Goal: Use online tool/utility: Use online tool/utility

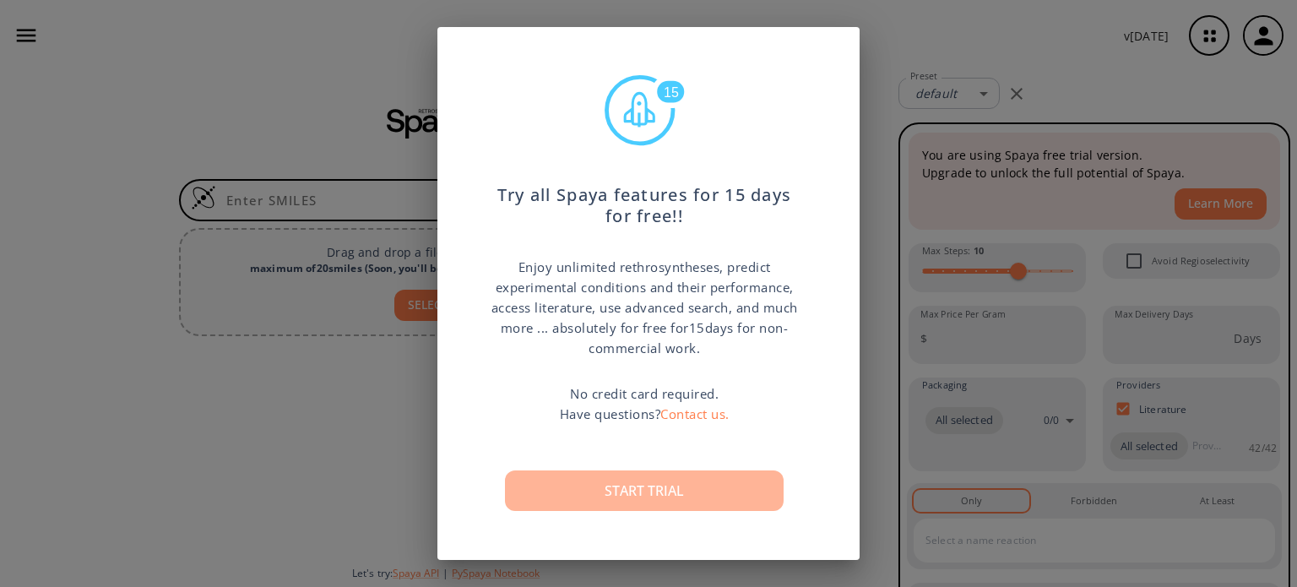
click at [674, 481] on button "Start trial" at bounding box center [644, 490] width 279 height 41
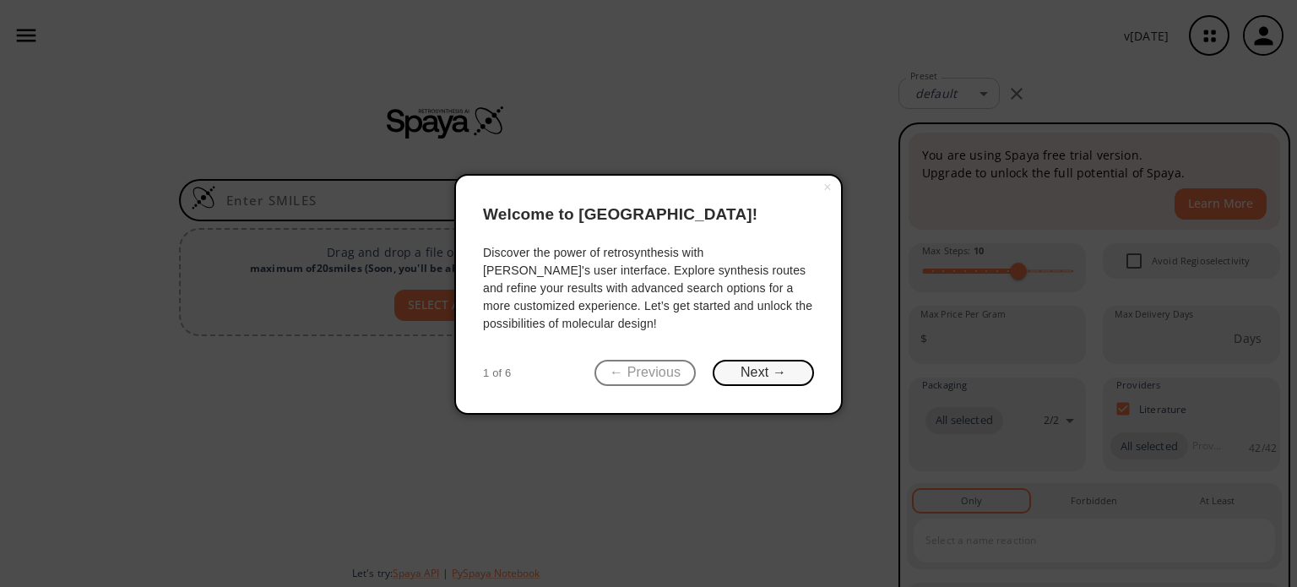
click at [754, 369] on button "Next →" at bounding box center [762, 373] width 101 height 26
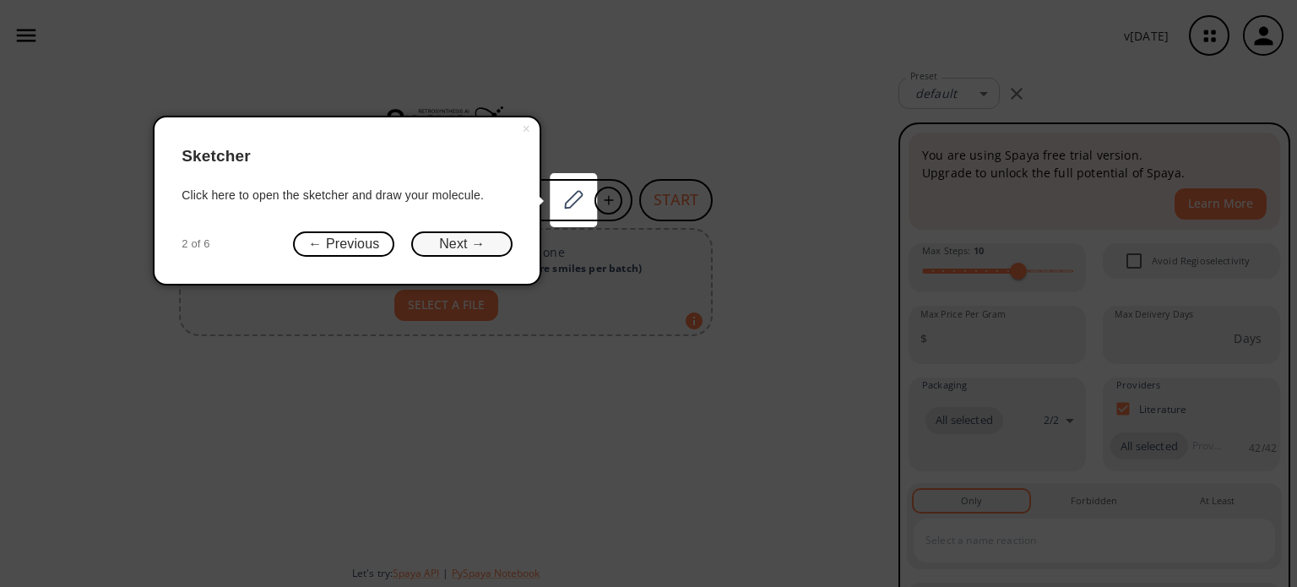
click at [474, 240] on button "Next →" at bounding box center [461, 244] width 101 height 26
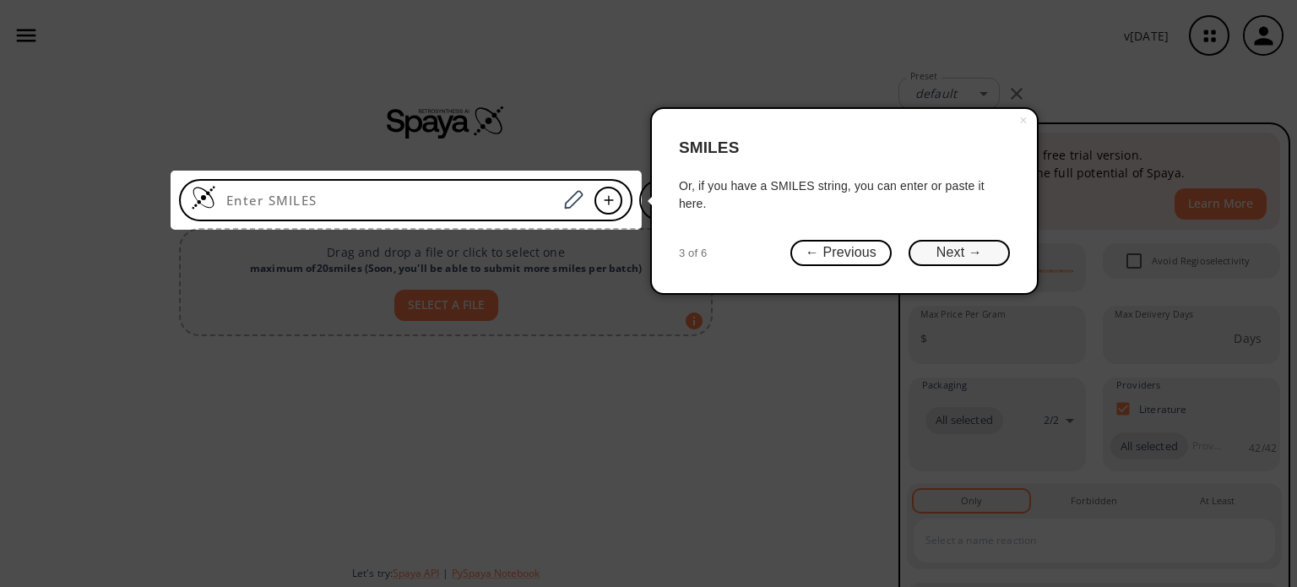
click at [934, 252] on button "Next →" at bounding box center [958, 253] width 101 height 26
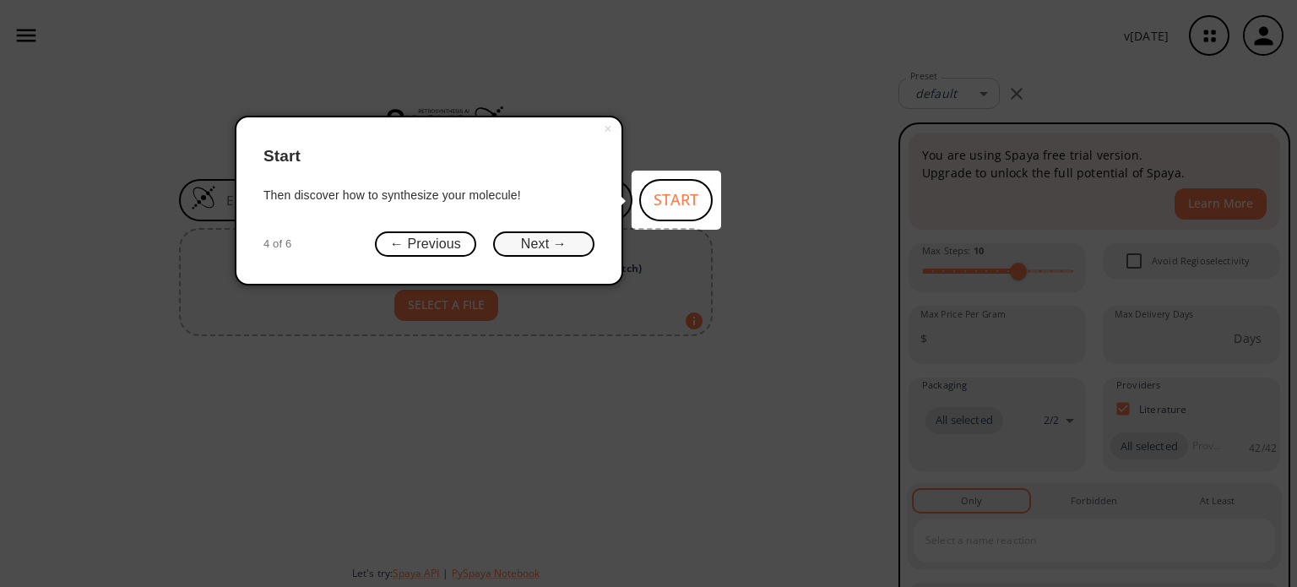
click at [543, 243] on button "Next →" at bounding box center [543, 244] width 101 height 26
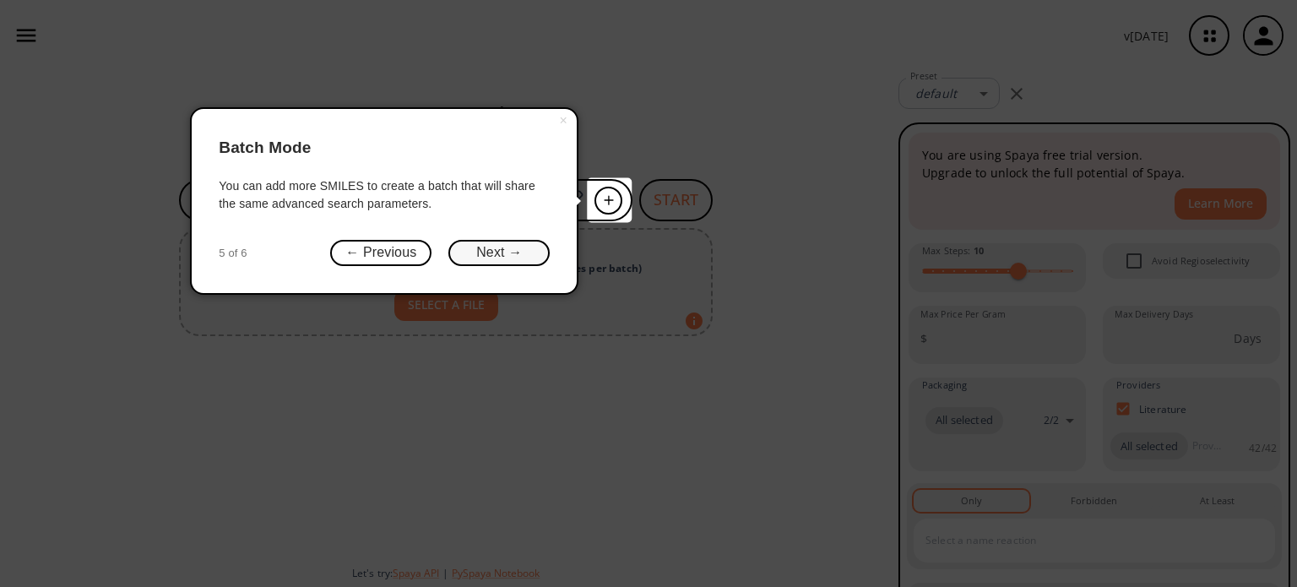
click at [490, 249] on button "Next →" at bounding box center [498, 253] width 101 height 26
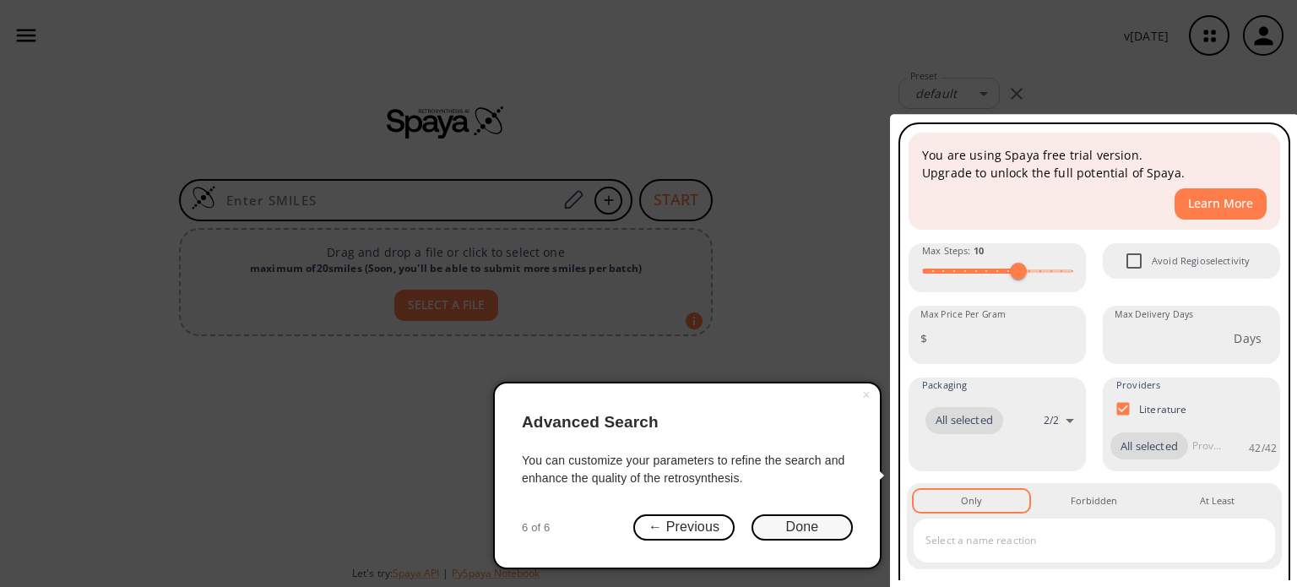
click at [820, 526] on button "Done" at bounding box center [801, 527] width 101 height 26
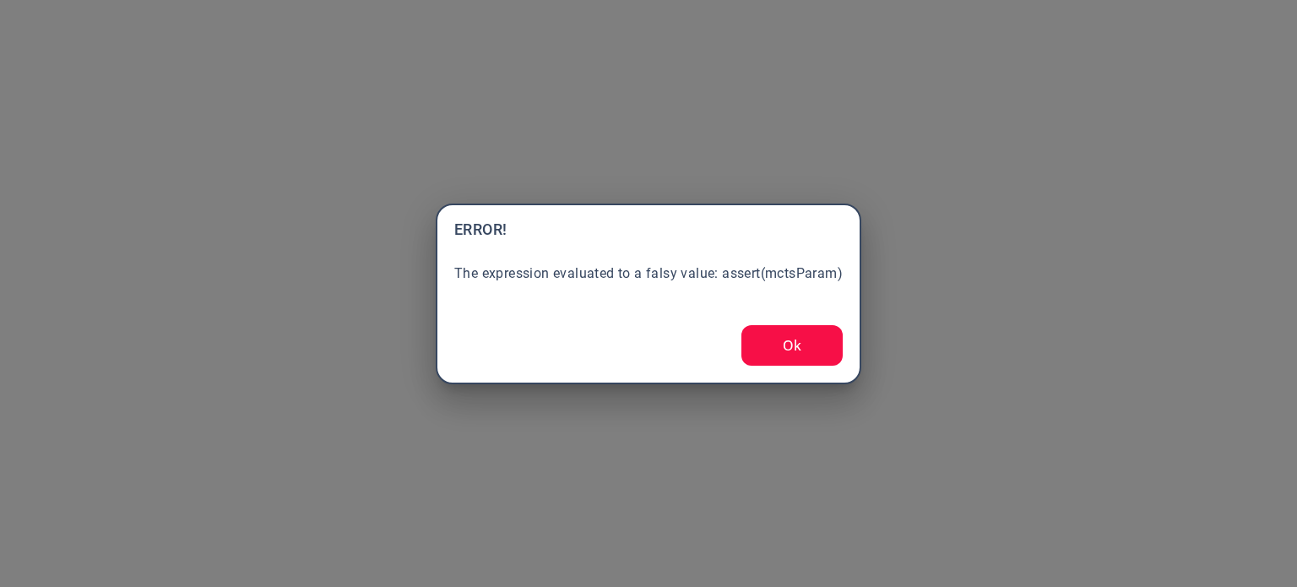
click at [785, 342] on button "Ok" at bounding box center [791, 345] width 101 height 41
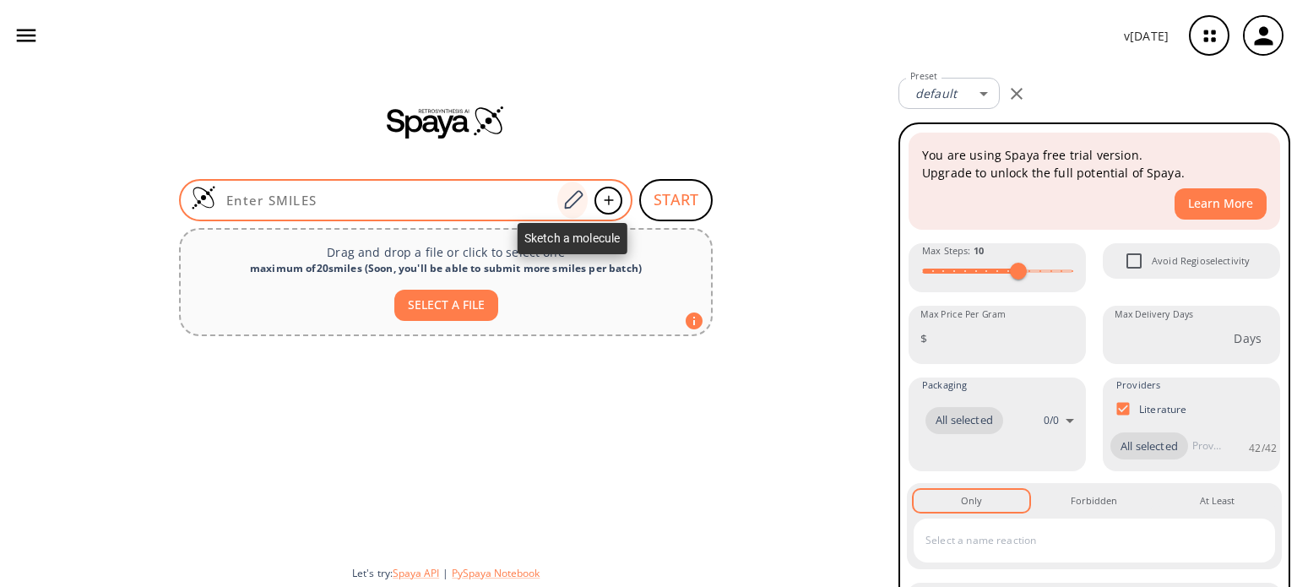
click at [582, 202] on icon at bounding box center [572, 200] width 23 height 22
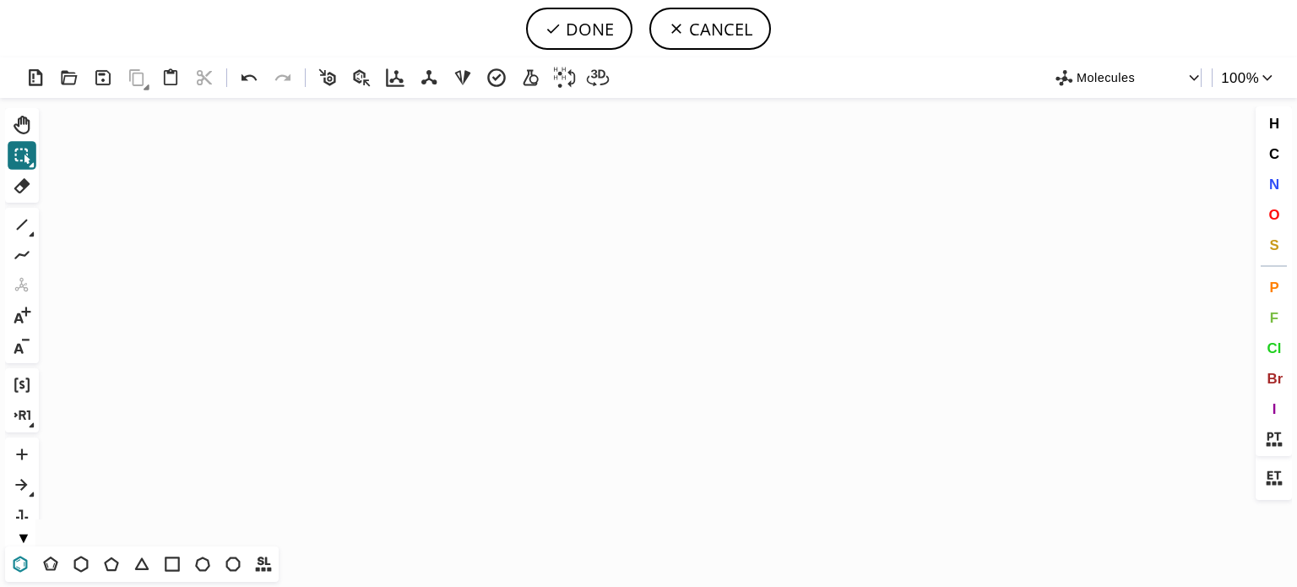
click at [29, 563] on icon at bounding box center [20, 564] width 22 height 22
click at [602, 337] on icon "Created with [PERSON_NAME] 2.3.0" at bounding box center [648, 322] width 1205 height 448
click at [24, 250] on icon at bounding box center [22, 255] width 22 height 22
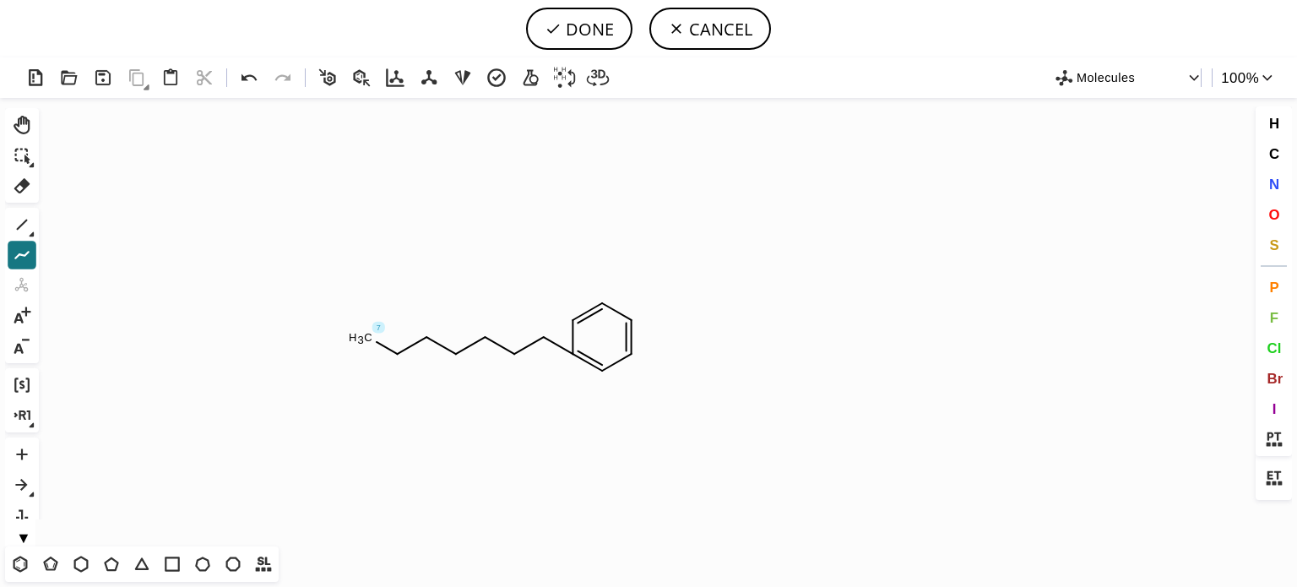
drag, startPoint x: 573, startPoint y: 358, endPoint x: 344, endPoint y: 357, distance: 229.6
click at [24, 221] on icon at bounding box center [22, 224] width 11 height 11
drag, startPoint x: 637, startPoint y: 323, endPoint x: 702, endPoint y: 257, distance: 91.9
click at [252, 75] on icon at bounding box center [248, 77] width 15 height 7
click at [24, 250] on icon at bounding box center [22, 255] width 22 height 22
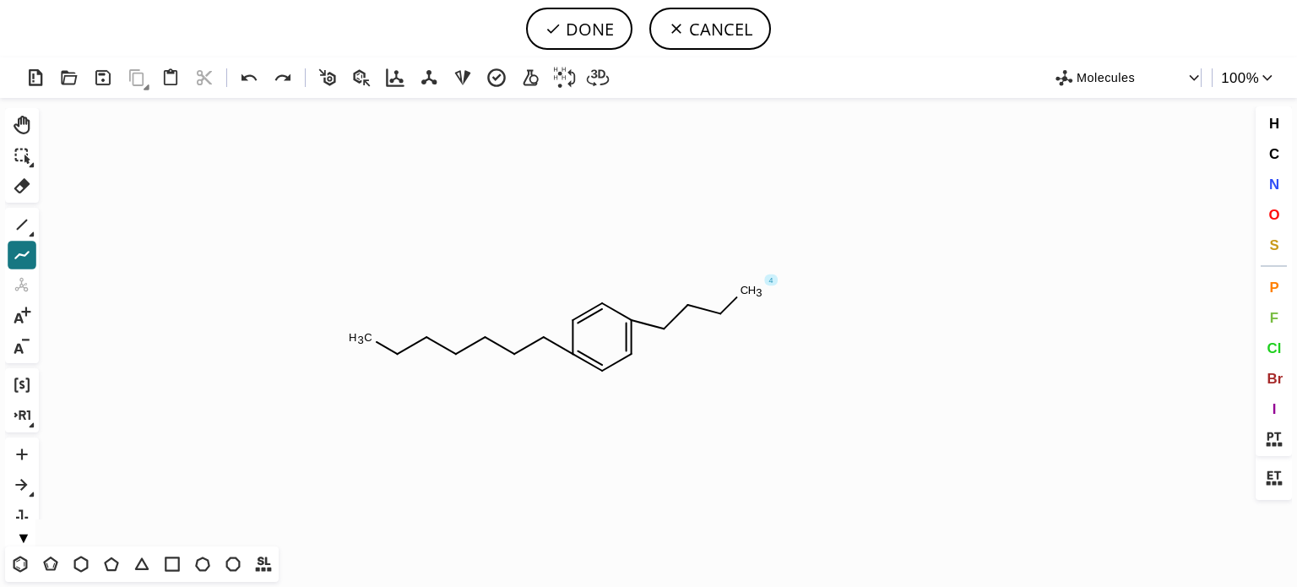
drag, startPoint x: 629, startPoint y: 317, endPoint x: 748, endPoint y: 279, distance: 125.2
click at [19, 224] on icon at bounding box center [22, 225] width 22 height 22
drag, startPoint x: 685, startPoint y: 295, endPoint x: 661, endPoint y: 295, distance: 23.6
click at [1270, 215] on span "O" at bounding box center [1273, 214] width 11 height 16
drag, startPoint x: 678, startPoint y: 279, endPoint x: 644, endPoint y: 284, distance: 34.0
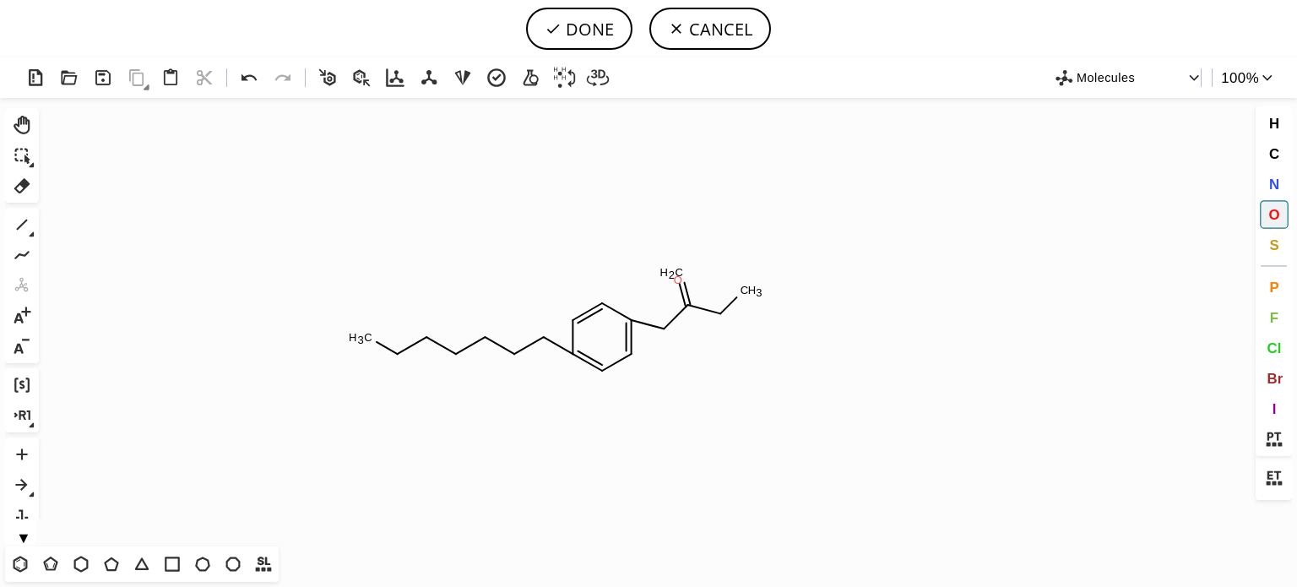
click at [678, 279] on tspan "O" at bounding box center [678, 280] width 8 height 13
click at [723, 315] on tspan "O" at bounding box center [722, 315] width 8 height 13
click at [29, 187] on icon at bounding box center [22, 186] width 22 height 22
drag, startPoint x: 739, startPoint y: 293, endPoint x: 728, endPoint y: 293, distance: 11.8
click at [740, 293] on tspan "C" at bounding box center [744, 290] width 8 height 13
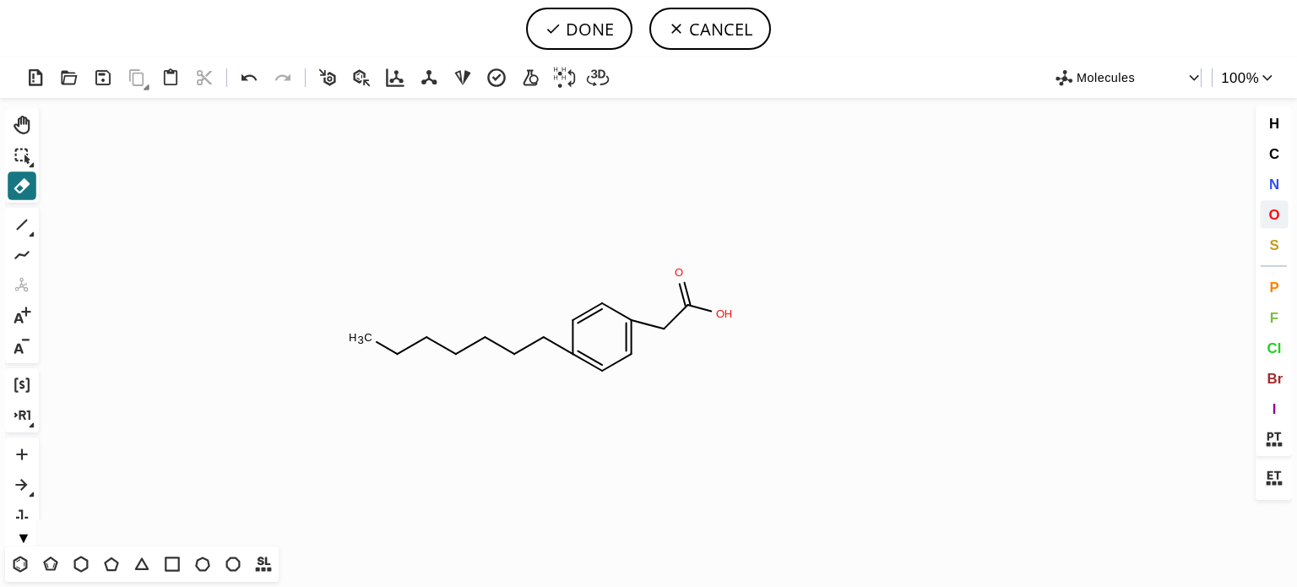
click at [1272, 219] on span "O" at bounding box center [1273, 214] width 11 height 16
click at [544, 342] on tspan "O" at bounding box center [543, 342] width 8 height 13
click at [29, 224] on icon at bounding box center [22, 225] width 22 height 22
click at [1278, 209] on span "O" at bounding box center [1273, 214] width 11 height 16
click at [494, 306] on tspan "O" at bounding box center [494, 306] width 8 height 13
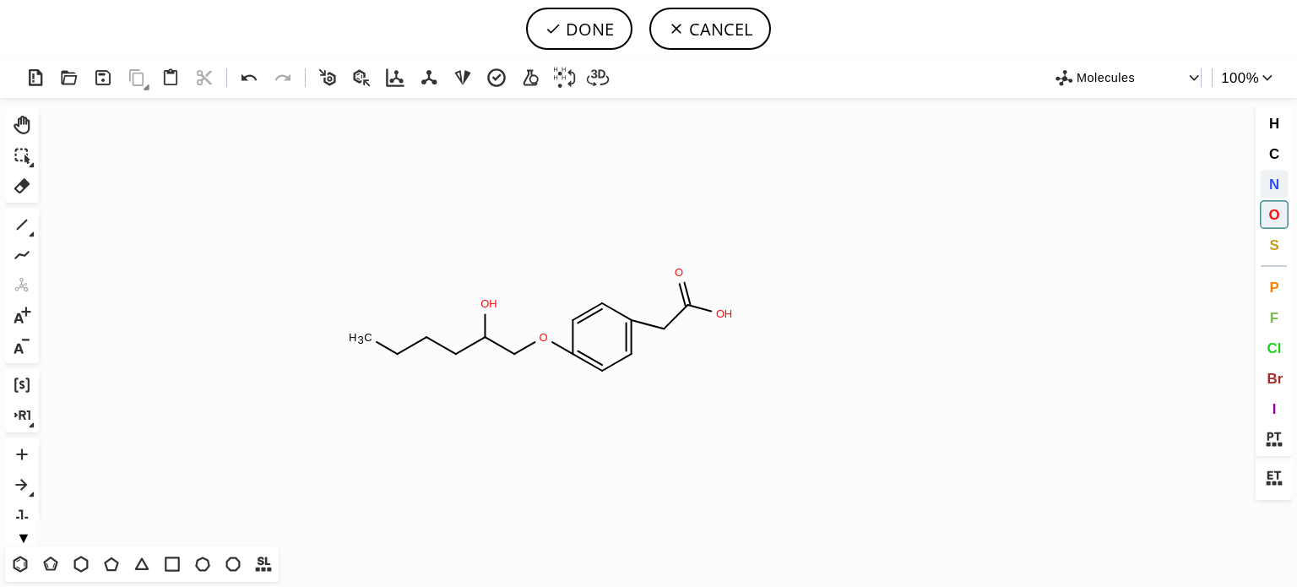
click at [1278, 173] on button "N" at bounding box center [1274, 184] width 29 height 29
click at [436, 343] on tspan "N" at bounding box center [435, 343] width 8 height 13
click at [429, 341] on tspan "N" at bounding box center [429, 341] width 8 height 13
click at [17, 224] on icon at bounding box center [22, 225] width 22 height 22
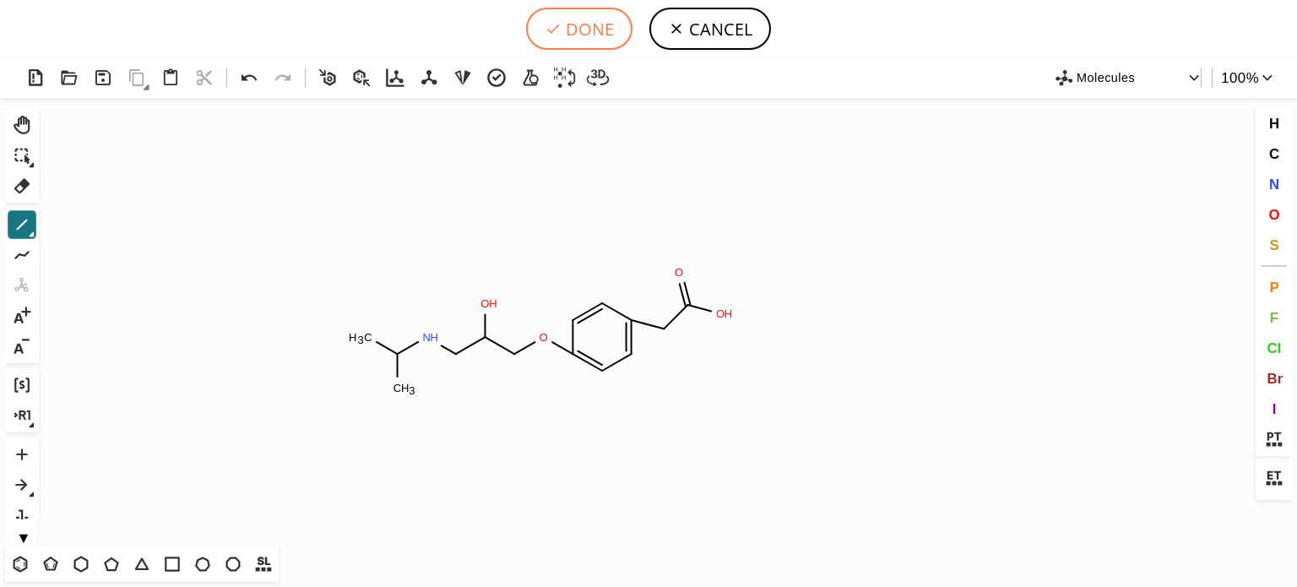
click at [607, 32] on button "DONE" at bounding box center [579, 29] width 106 height 42
type input "C1C(OCC(O)CNC(C)C)=CC=C(CC(=O)O)C=1"
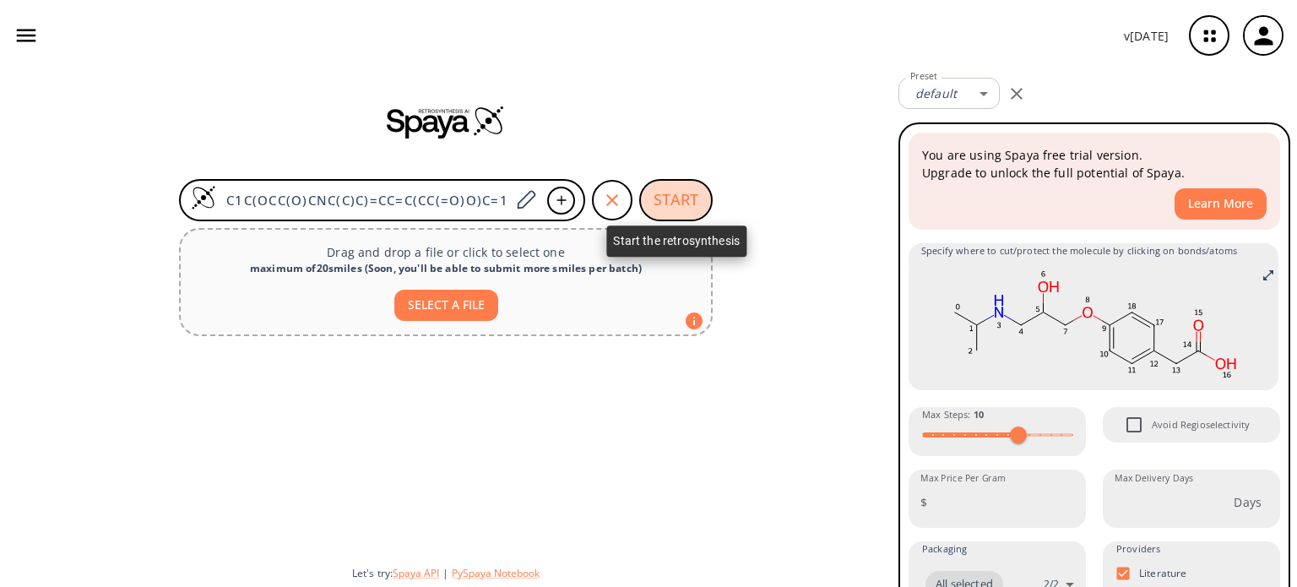
click at [667, 195] on button "START" at bounding box center [675, 200] width 73 height 42
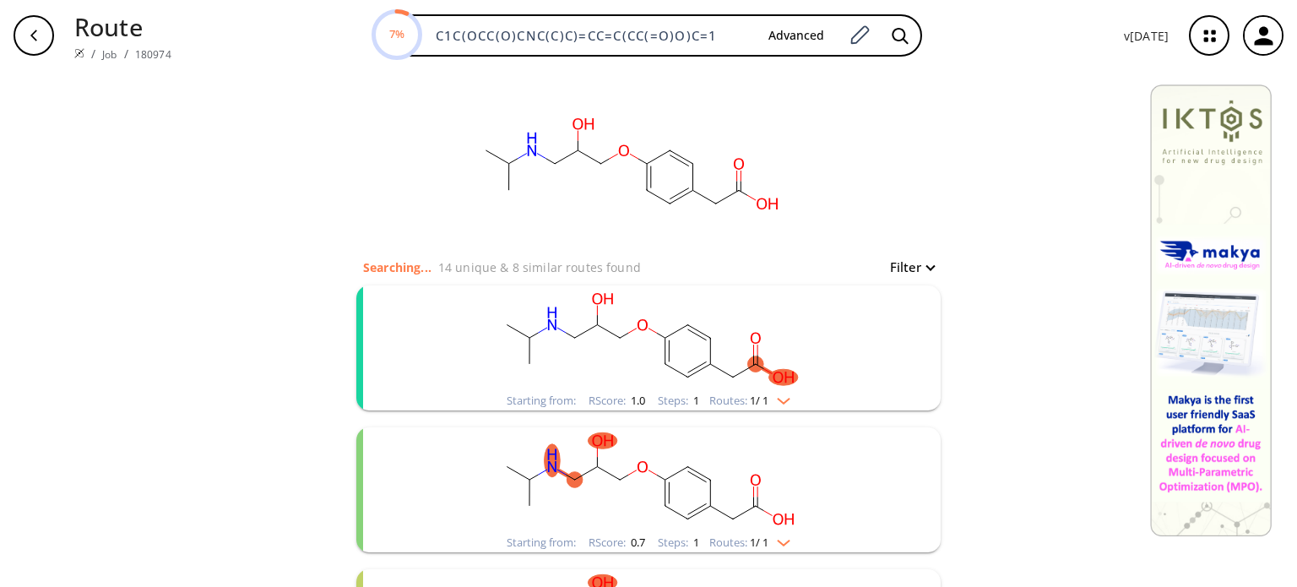
click at [793, 394] on div "Starting from: RScore : 1.0 Steps : 1 Routes: 1 / 1" at bounding box center [648, 400] width 309 height 19
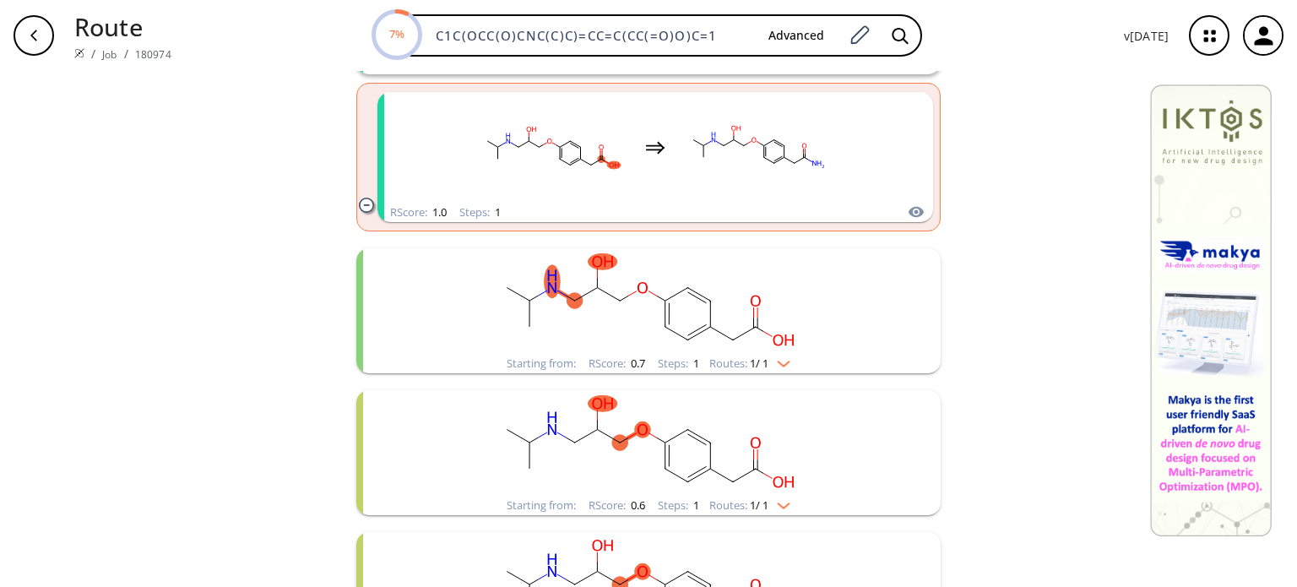
scroll to position [338, 0]
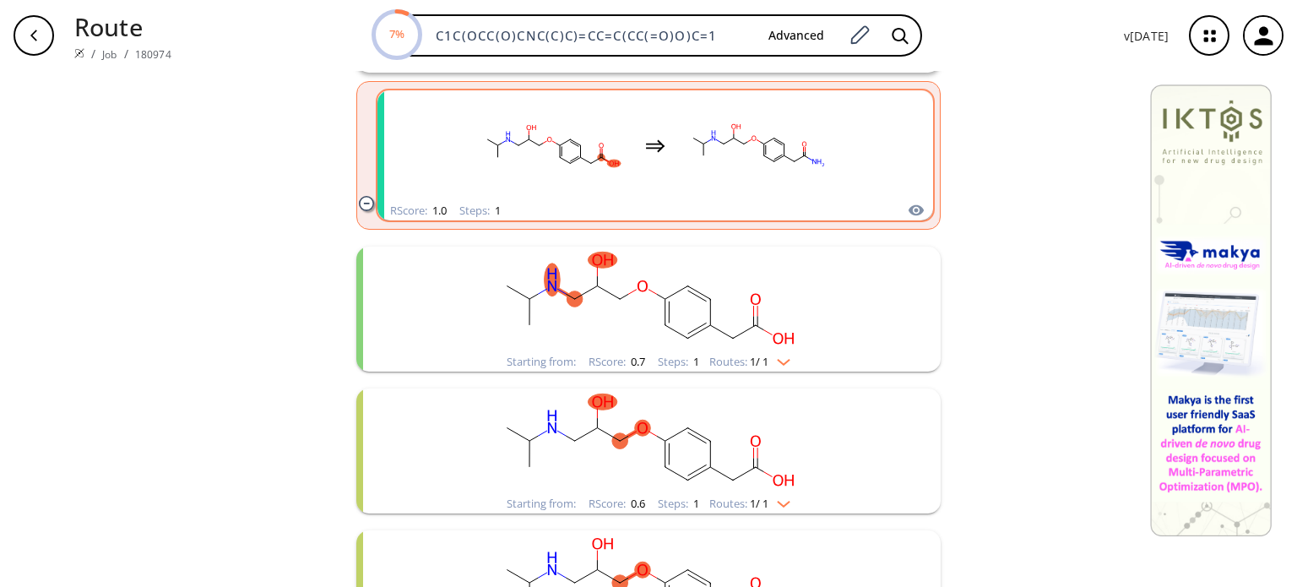
click at [722, 173] on rect "clusters" at bounding box center [758, 146] width 152 height 106
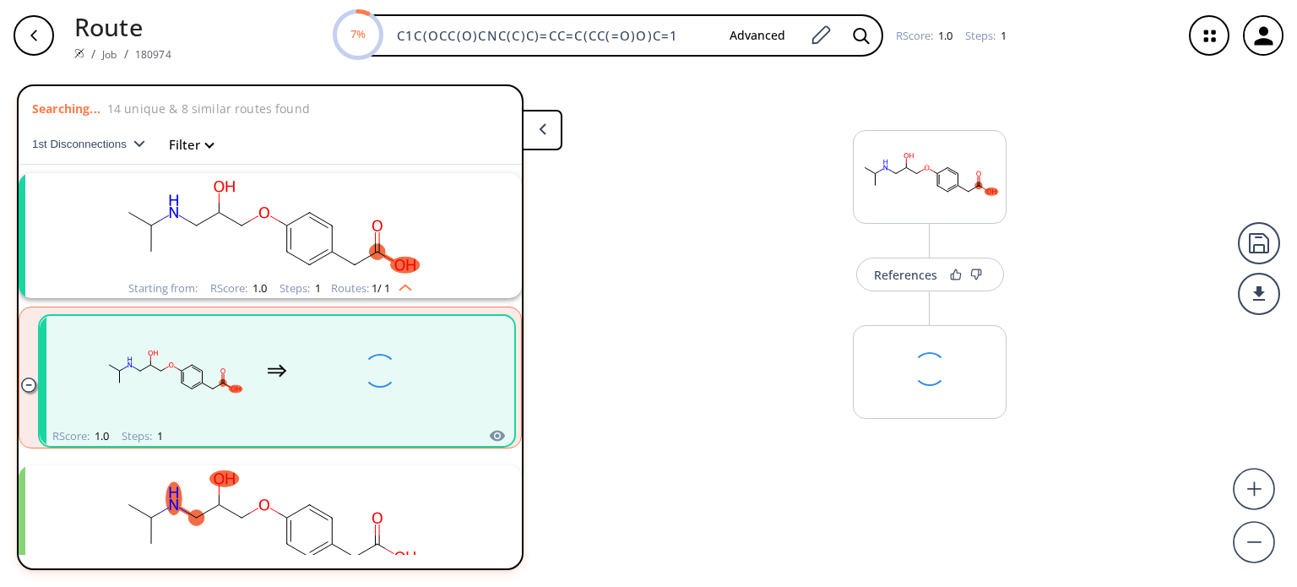
scroll to position [37, 0]
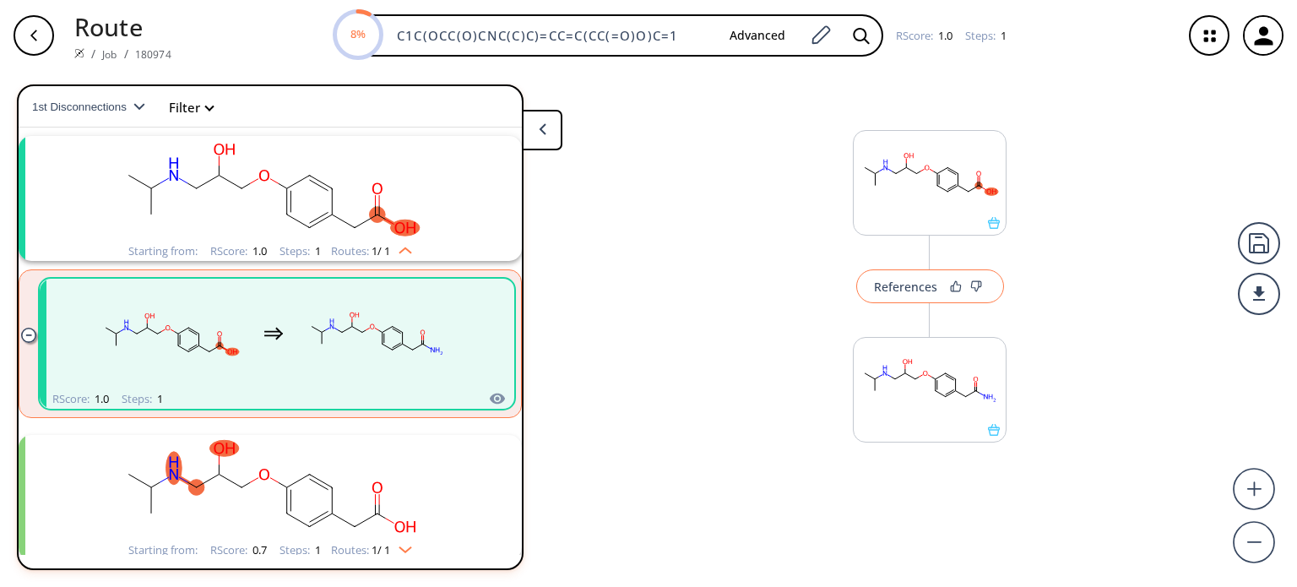
click at [895, 290] on div "References" at bounding box center [905, 286] width 63 height 11
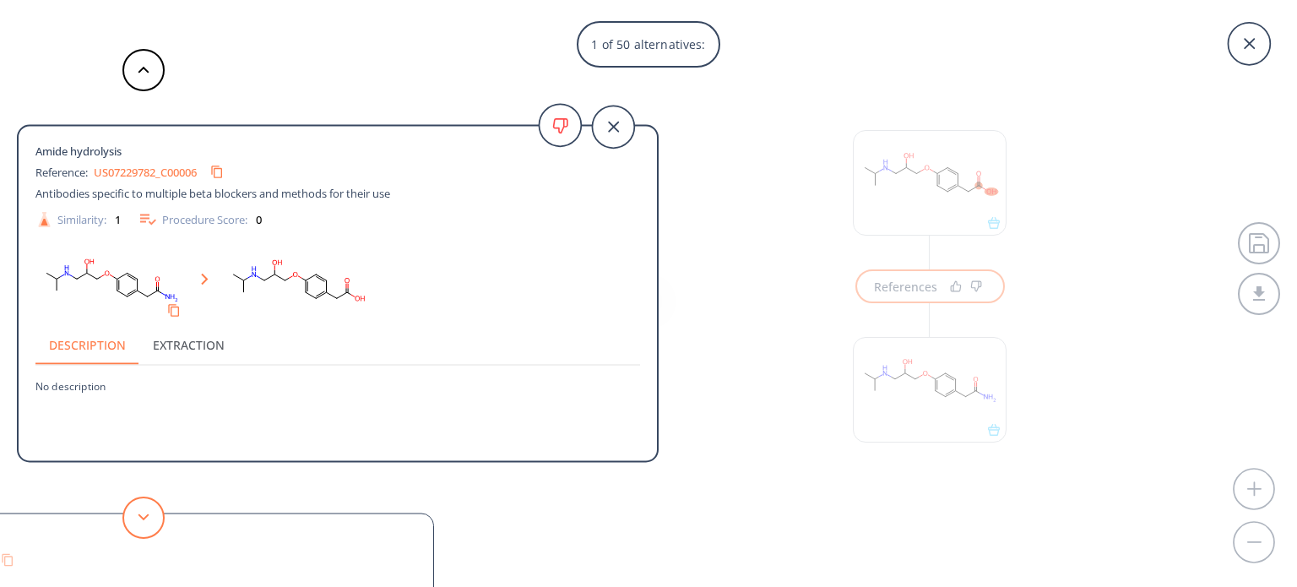
click at [139, 511] on button at bounding box center [143, 517] width 42 height 42
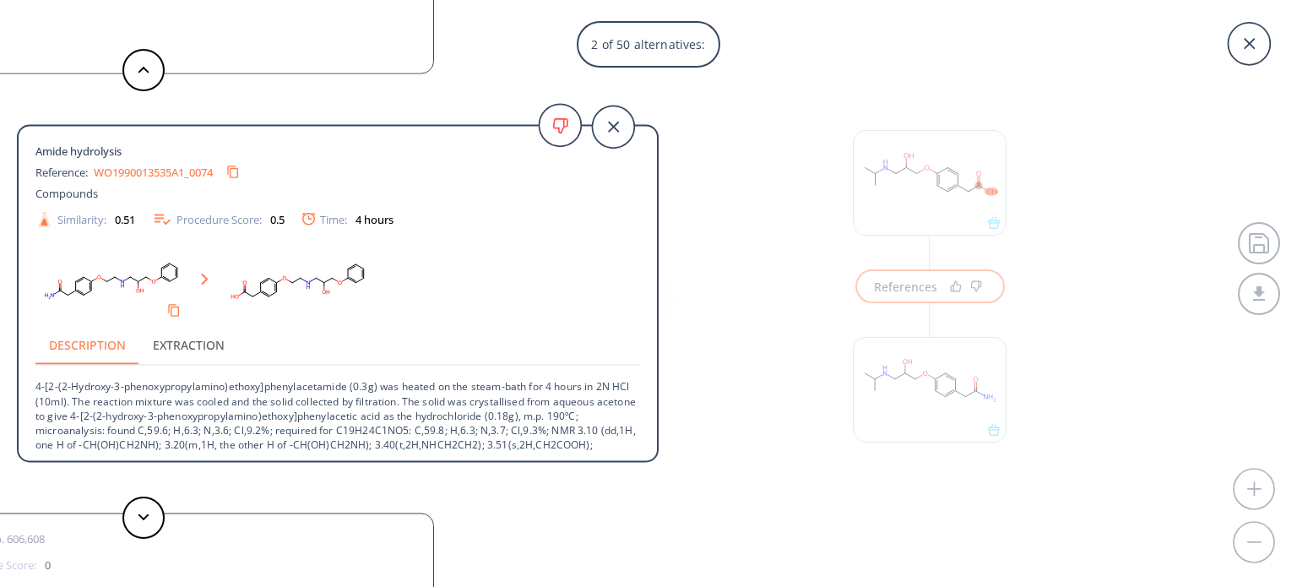
drag, startPoint x: 647, startPoint y: 247, endPoint x: 647, endPoint y: 305, distance: 57.4
click at [647, 305] on div "Amide hydrolysis Reference: WO1990013535A1_0074 Compounds Similarity: 0.51 Proc…" at bounding box center [338, 296] width 638 height 312
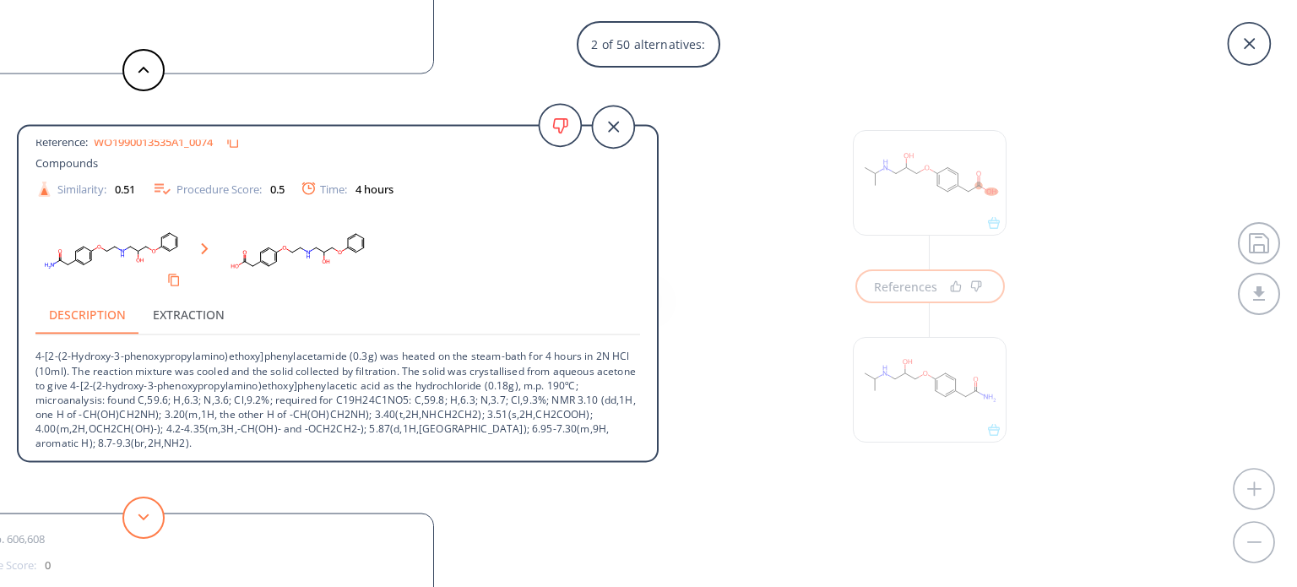
click at [159, 519] on button at bounding box center [143, 517] width 42 height 42
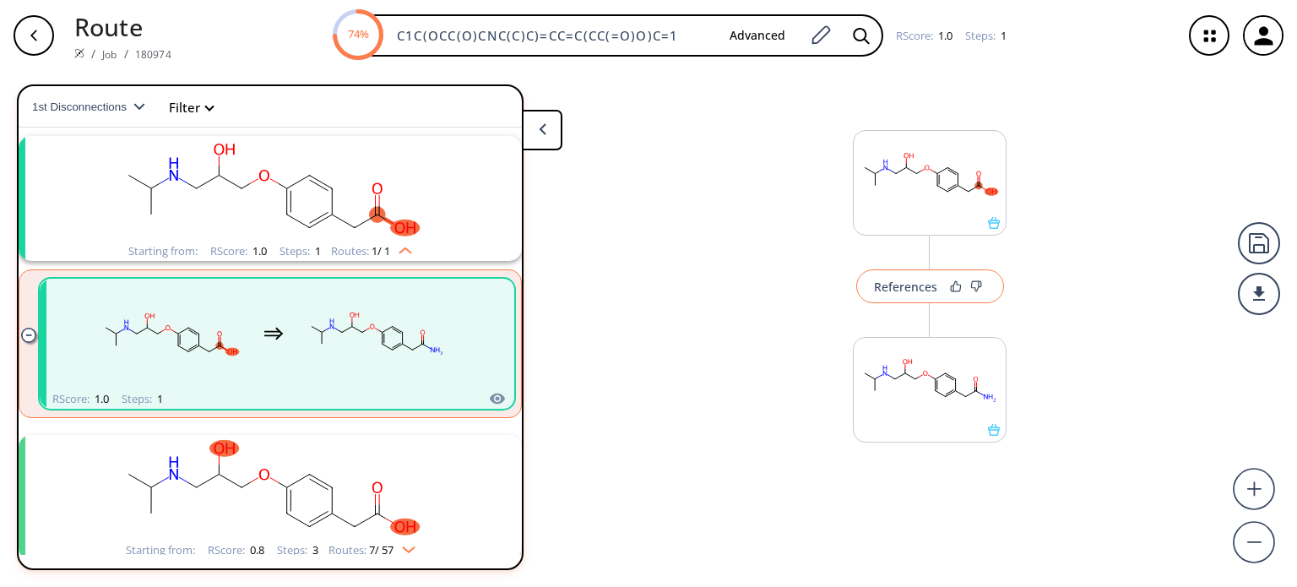
click at [908, 285] on div "References" at bounding box center [905, 286] width 63 height 11
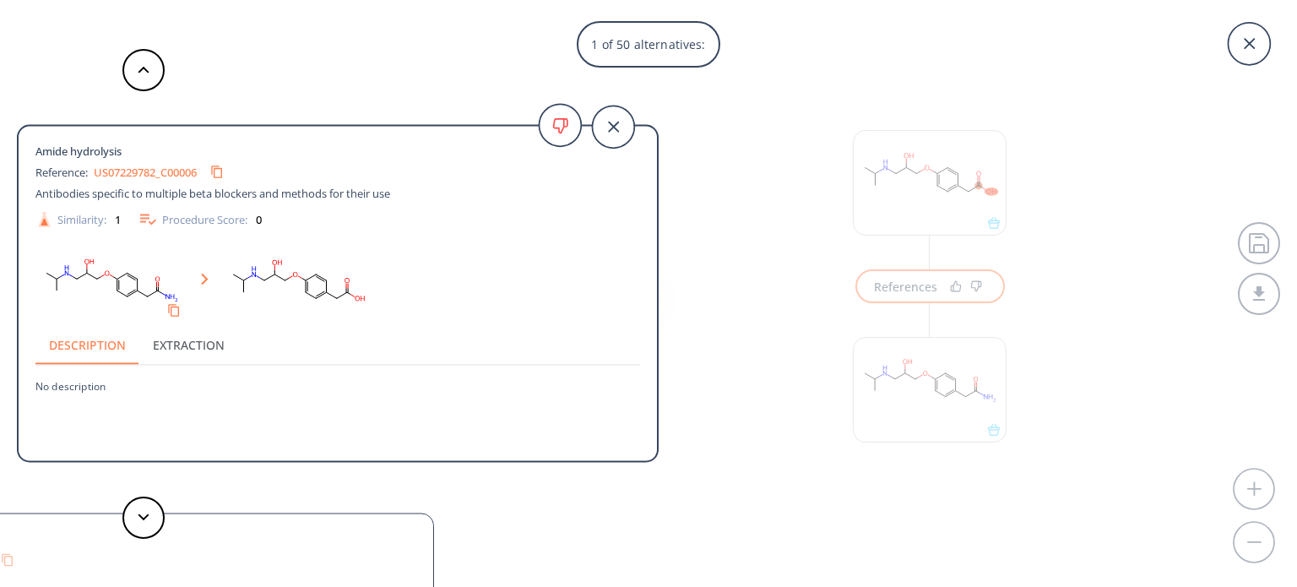
click at [907, 286] on div "1 of 50 alternatives: Amide hydrolysis Reference: US07229782_C00006 Antibodies …" at bounding box center [648, 293] width 1297 height 587
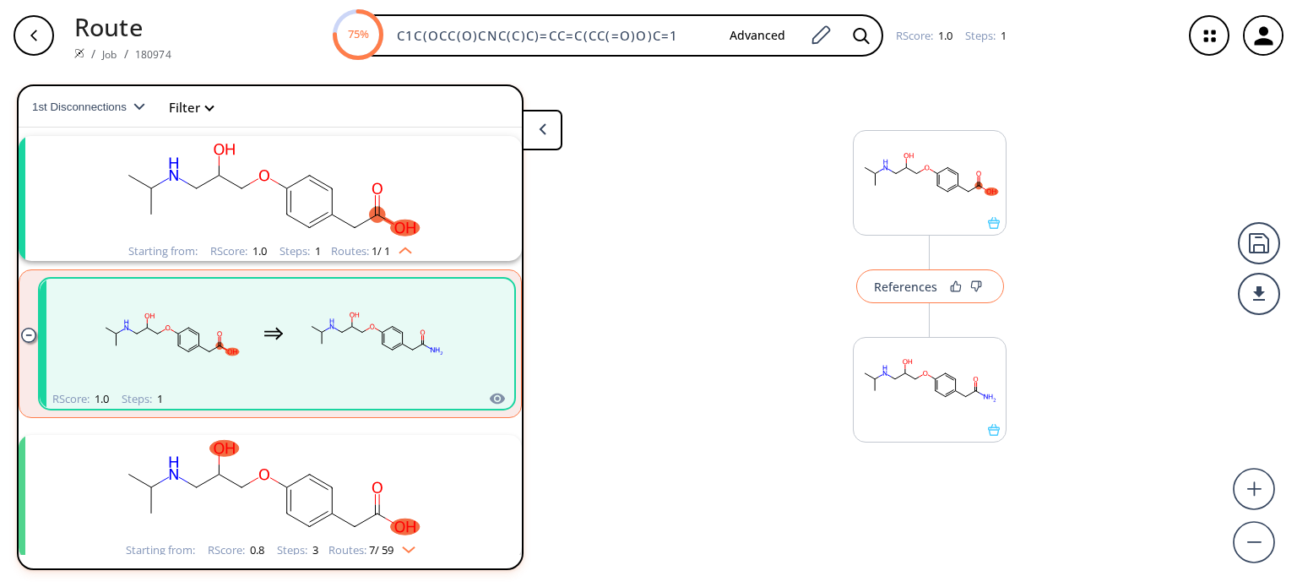
click at [904, 281] on div "References" at bounding box center [905, 286] width 63 height 11
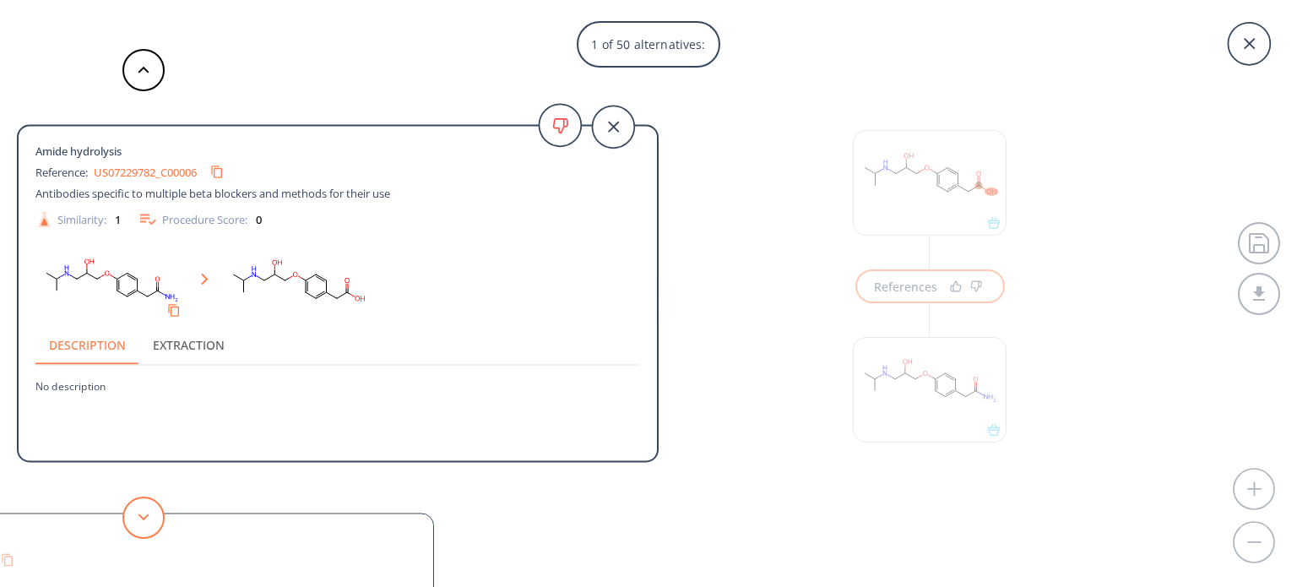
click at [147, 516] on polygon at bounding box center [143, 516] width 11 height 7
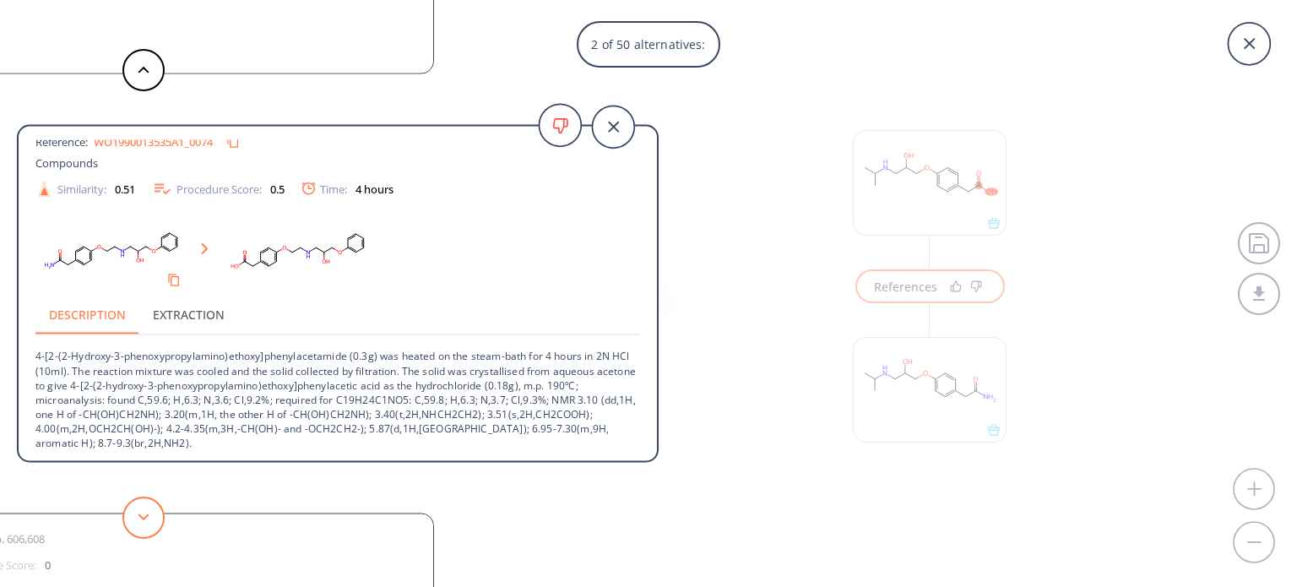
click at [142, 517] on polygon at bounding box center [143, 516] width 11 height 7
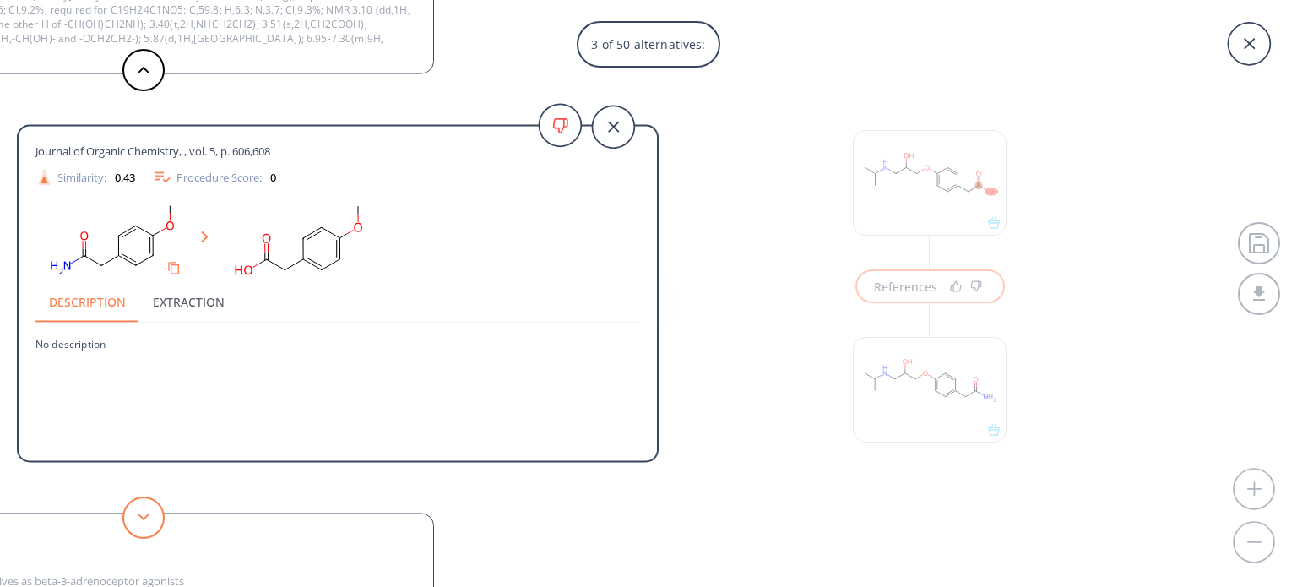
click at [142, 528] on button at bounding box center [143, 517] width 42 height 42
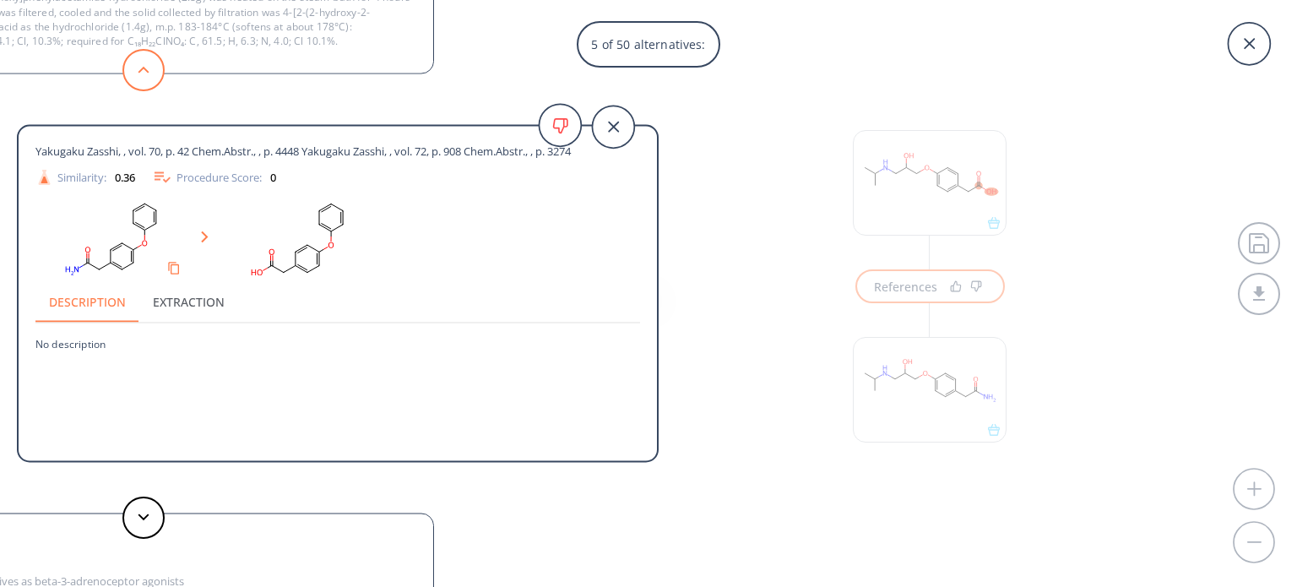
click at [130, 70] on button at bounding box center [143, 70] width 42 height 42
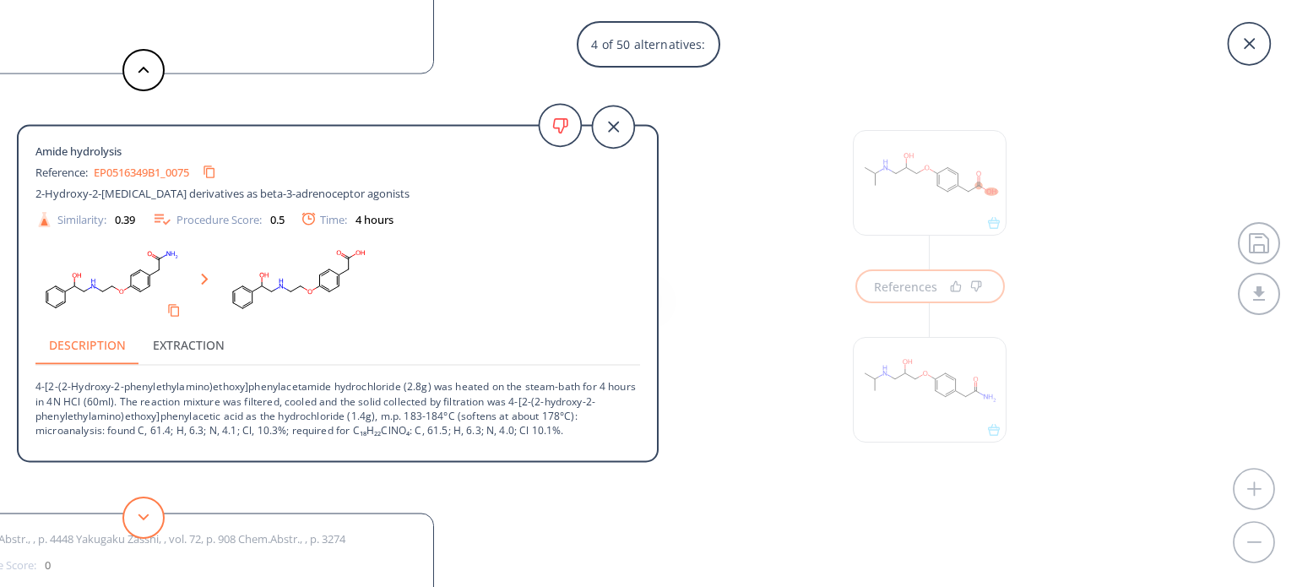
click at [155, 514] on button at bounding box center [143, 517] width 42 height 42
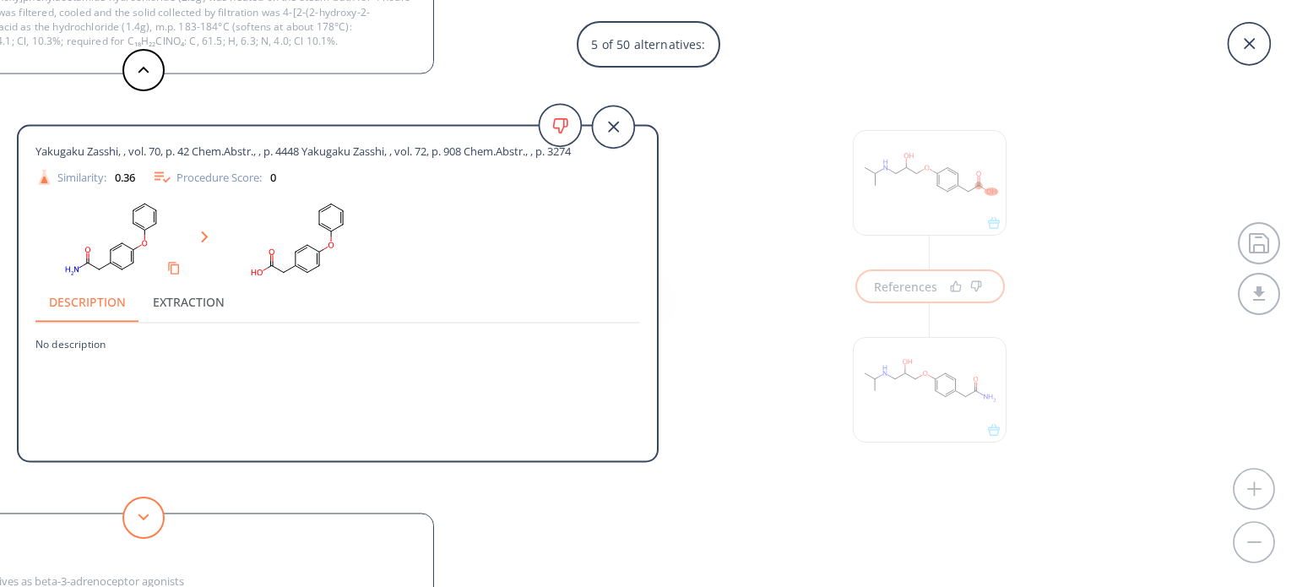
click at [162, 512] on button at bounding box center [143, 517] width 42 height 42
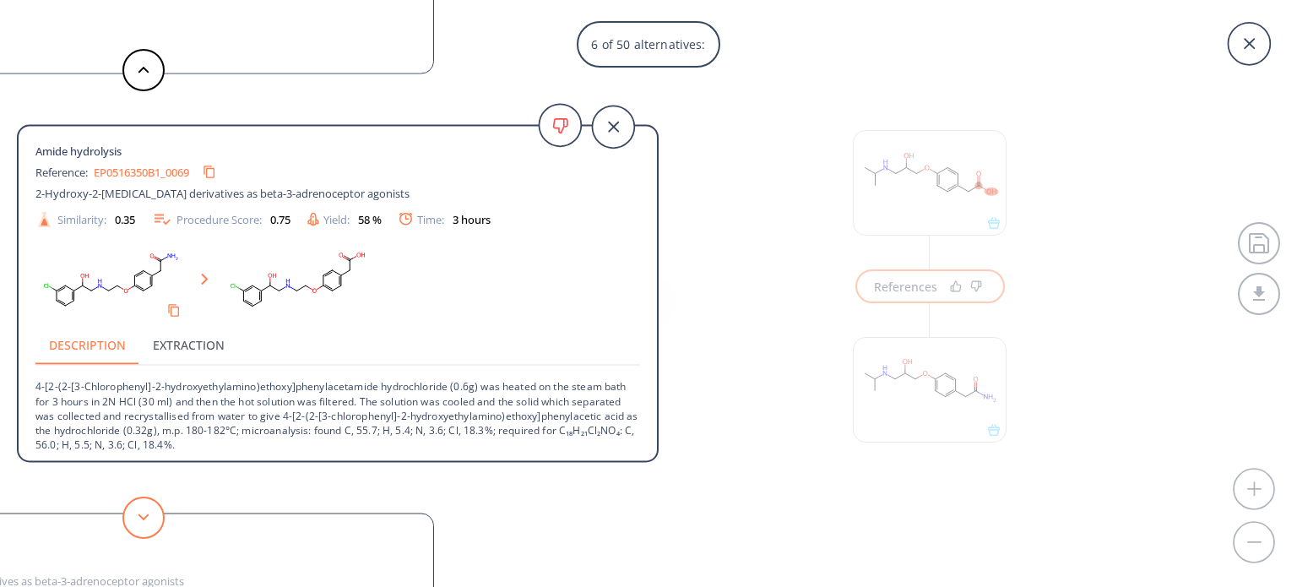
click at [139, 520] on button at bounding box center [143, 517] width 42 height 42
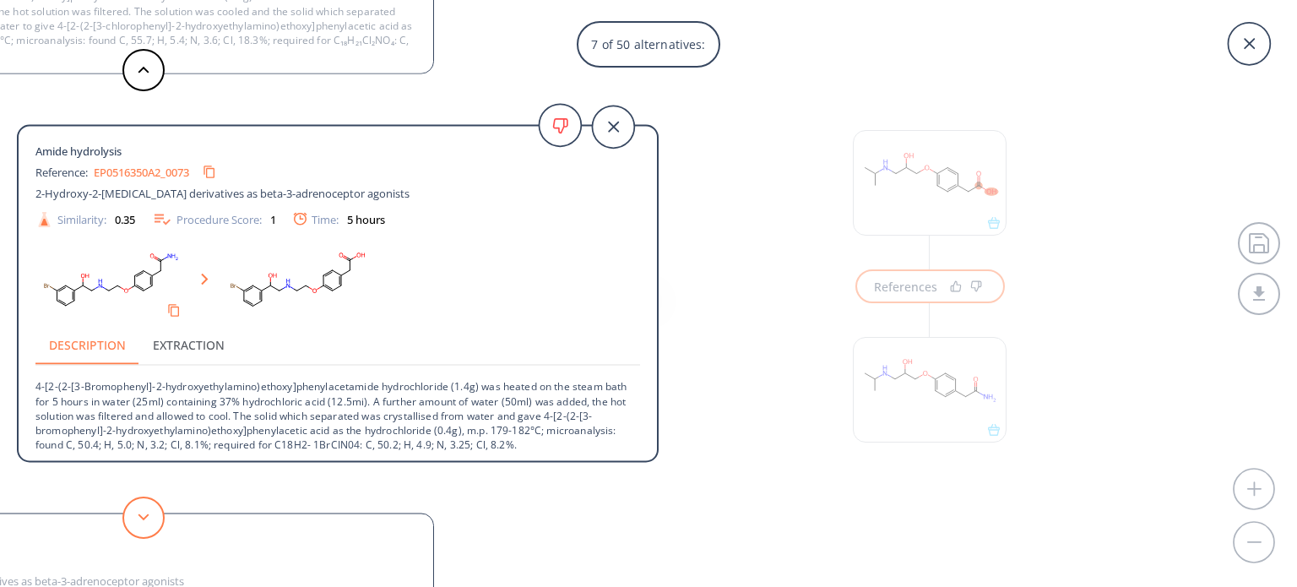
click at [152, 517] on button at bounding box center [143, 517] width 42 height 42
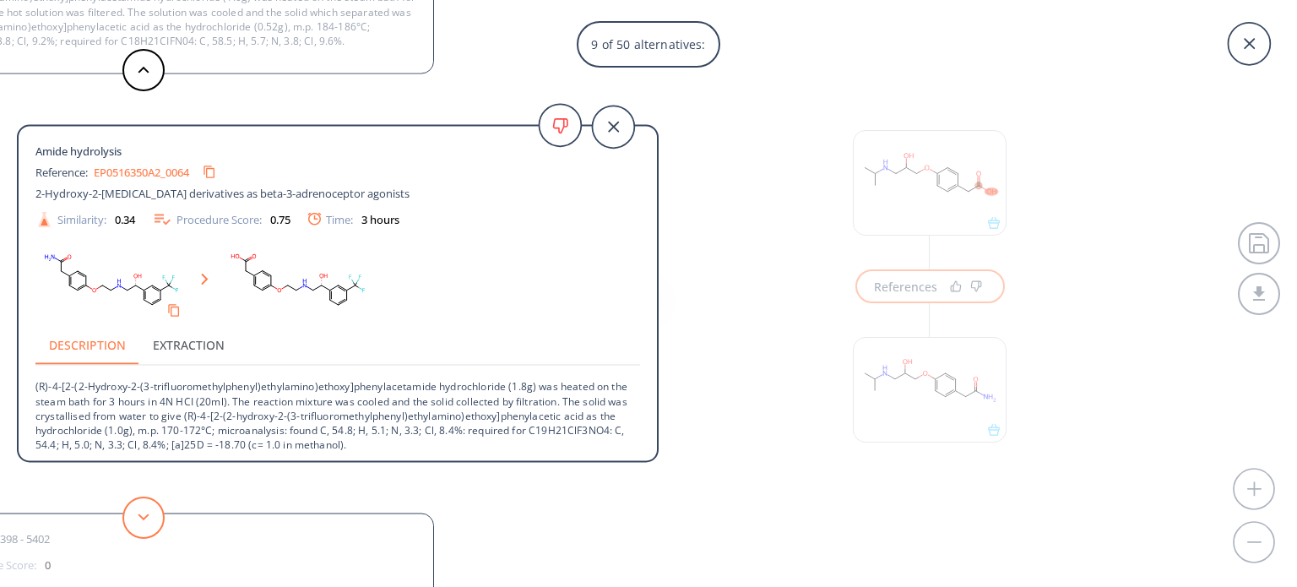
click at [152, 517] on button at bounding box center [143, 517] width 42 height 42
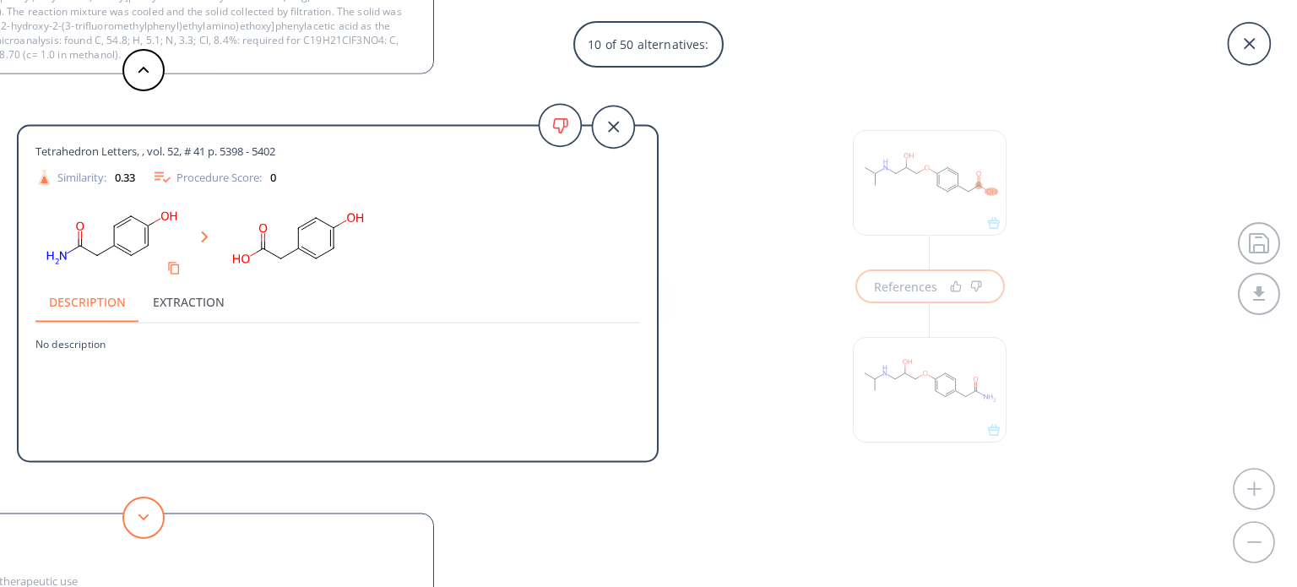
click at [152, 517] on button at bounding box center [143, 517] width 42 height 42
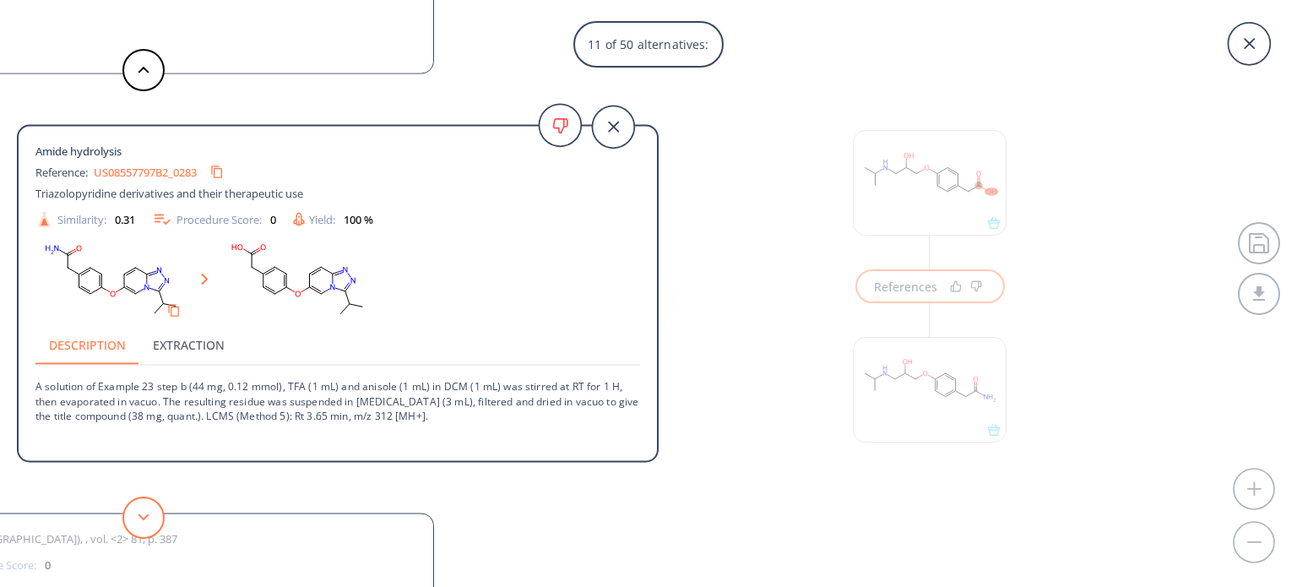
click at [154, 517] on button at bounding box center [143, 517] width 42 height 42
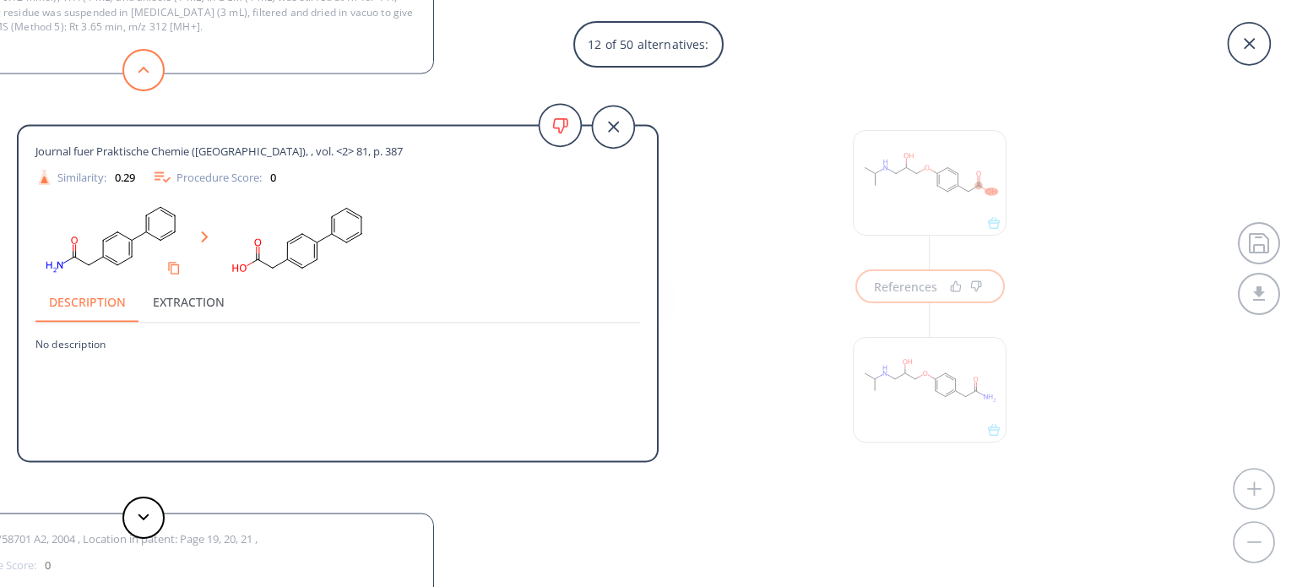
click at [129, 71] on button at bounding box center [143, 70] width 42 height 42
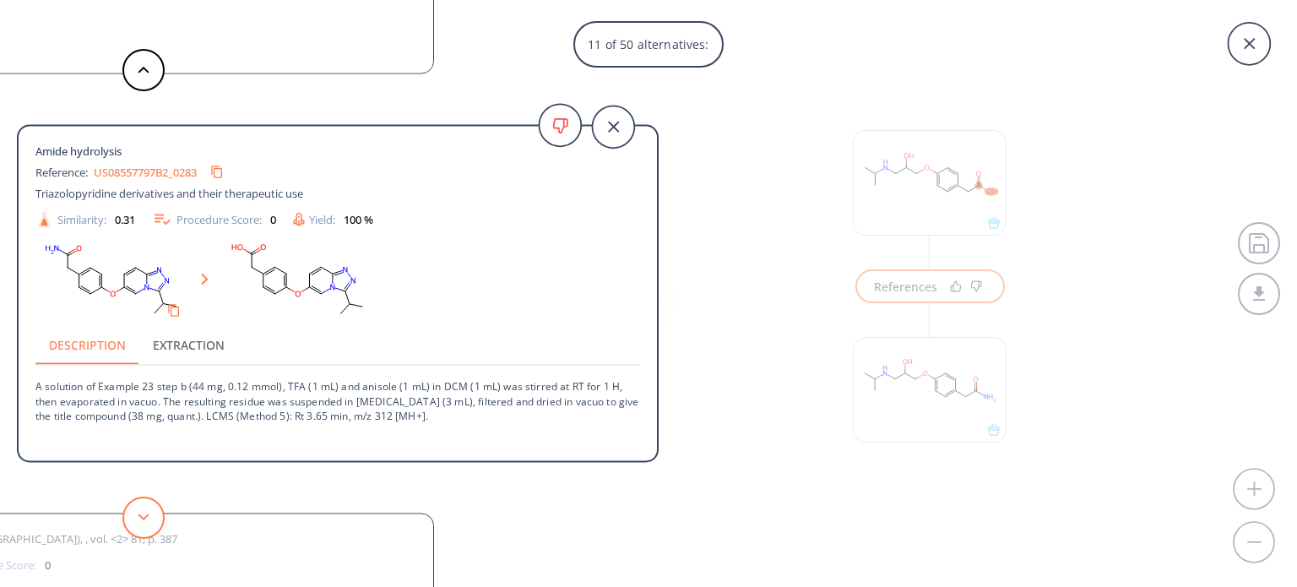
click at [138, 517] on icon at bounding box center [144, 517] width 12 height 8
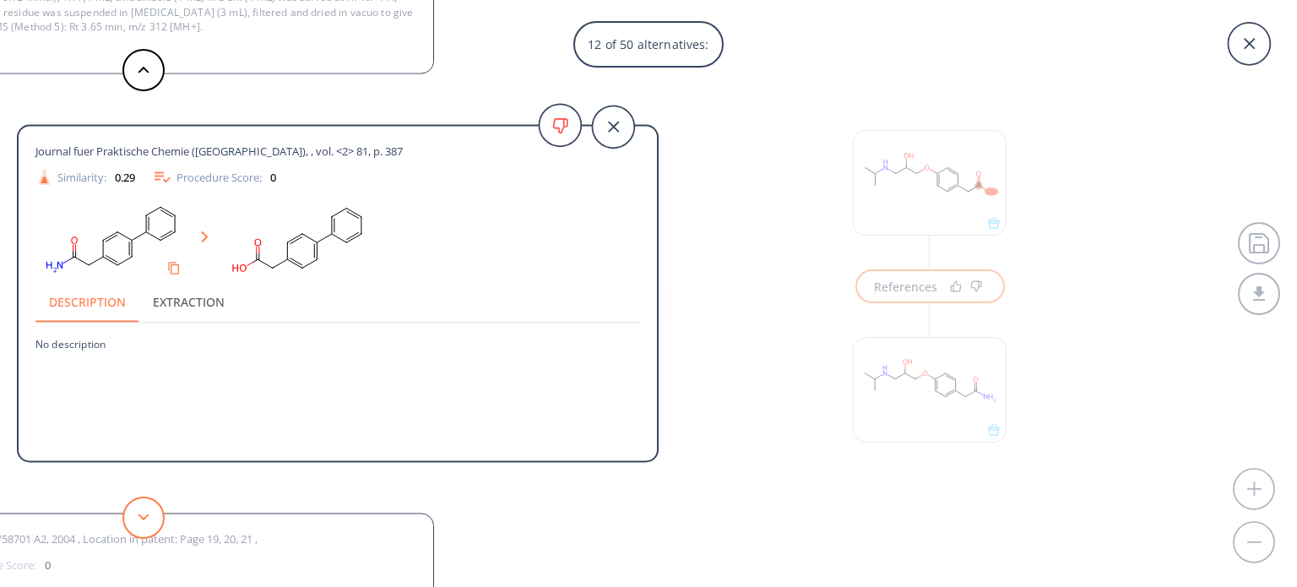
click at [138, 515] on icon at bounding box center [144, 517] width 12 height 8
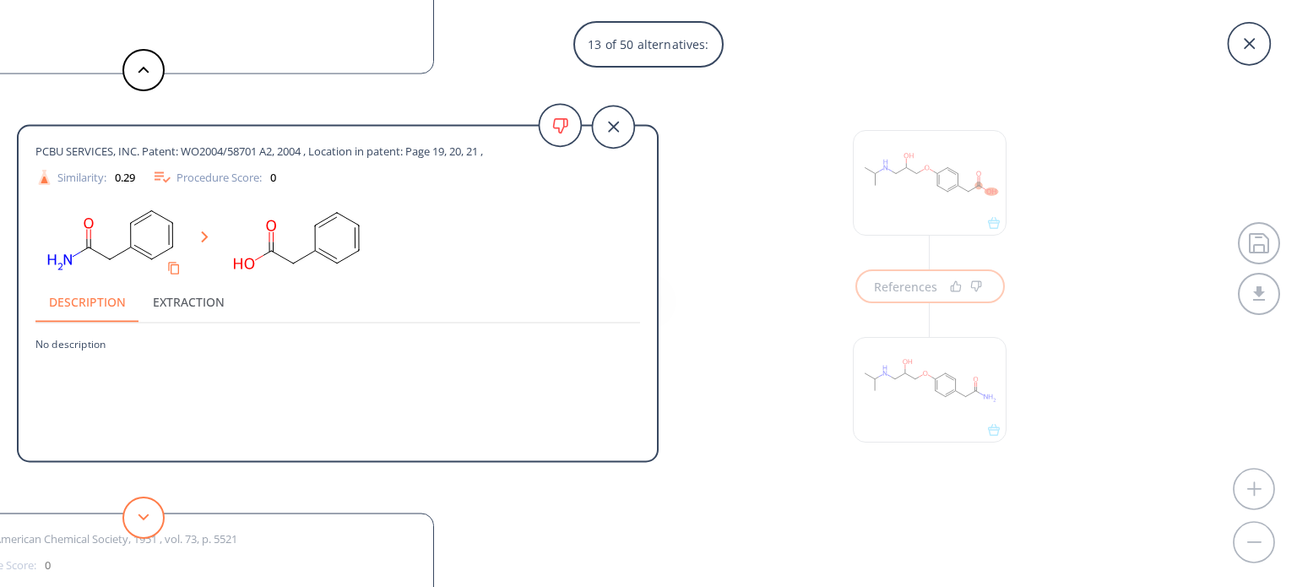
click at [138, 515] on icon at bounding box center [144, 517] width 12 height 8
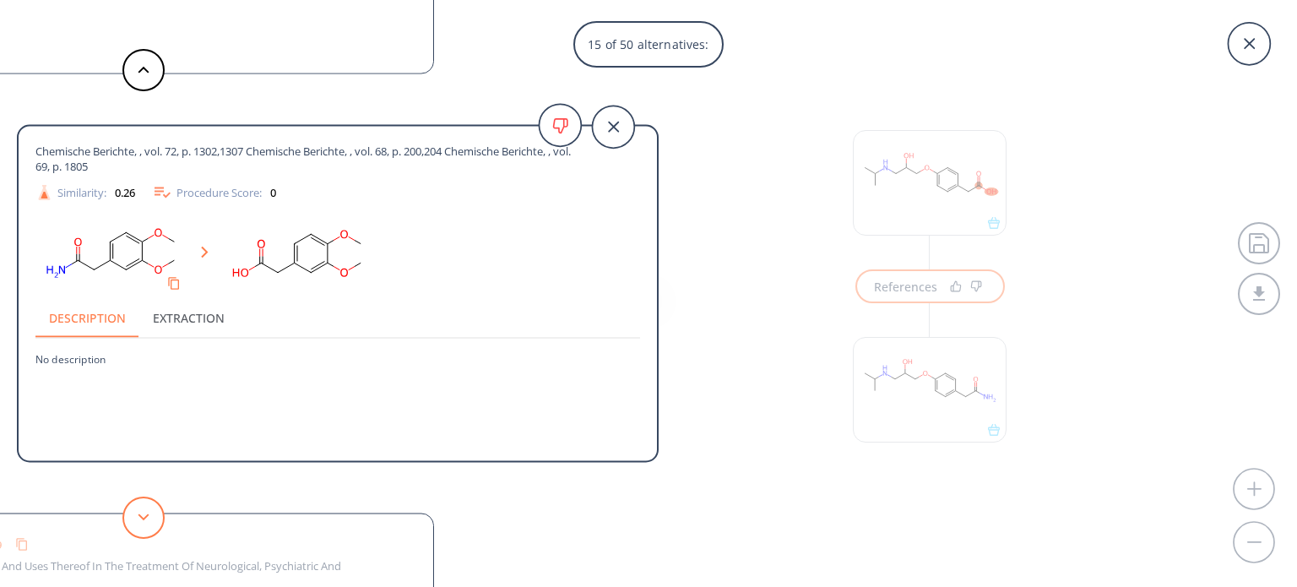
click at [138, 515] on icon at bounding box center [144, 517] width 12 height 8
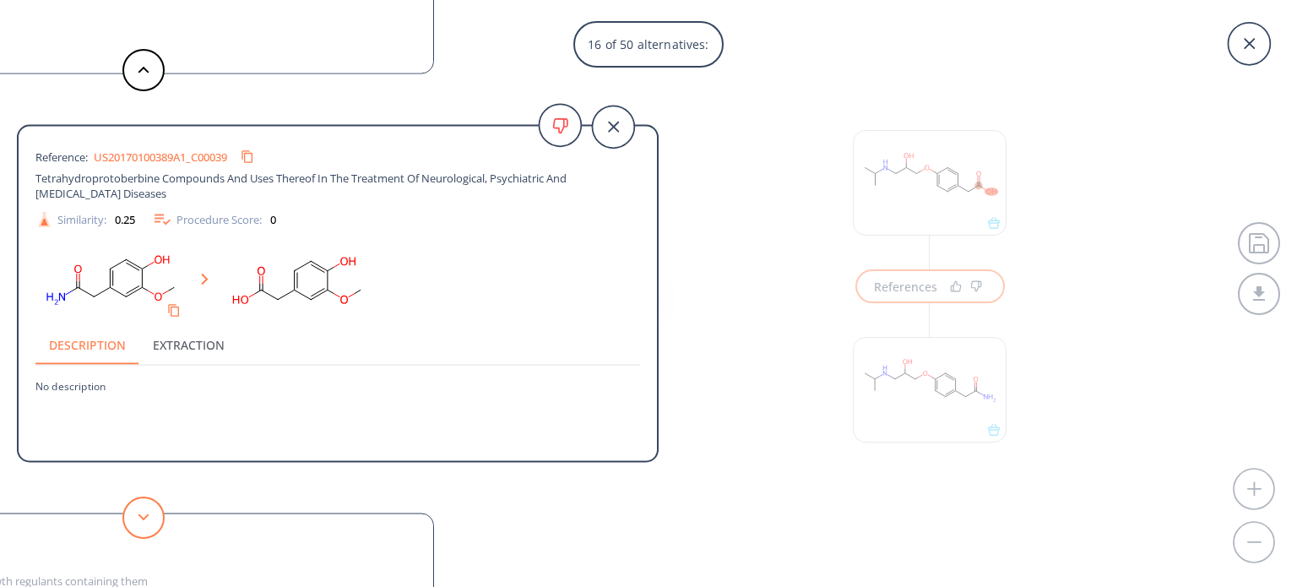
click at [138, 515] on icon at bounding box center [144, 517] width 12 height 8
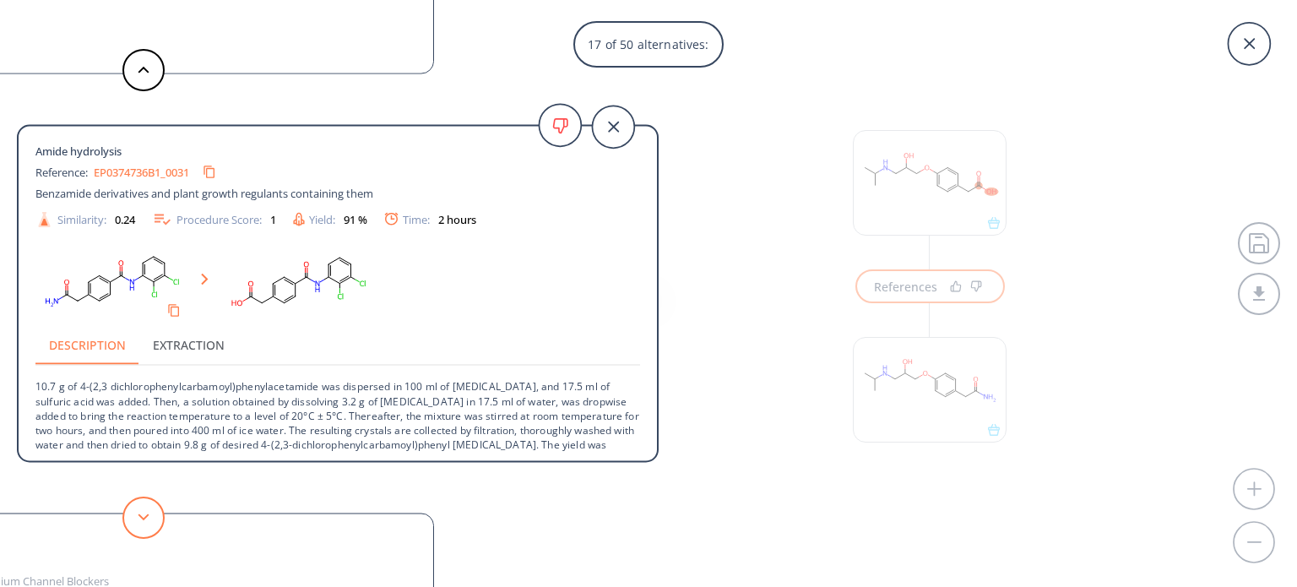
click at [138, 515] on icon at bounding box center [144, 517] width 12 height 8
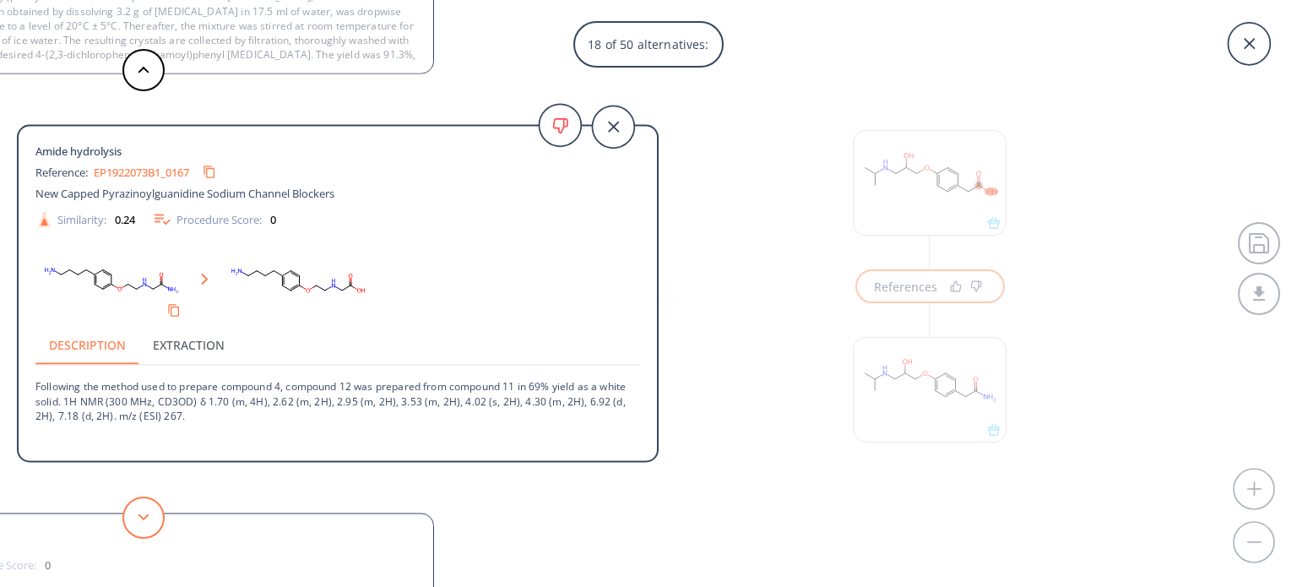
click at [138, 515] on icon at bounding box center [144, 517] width 12 height 8
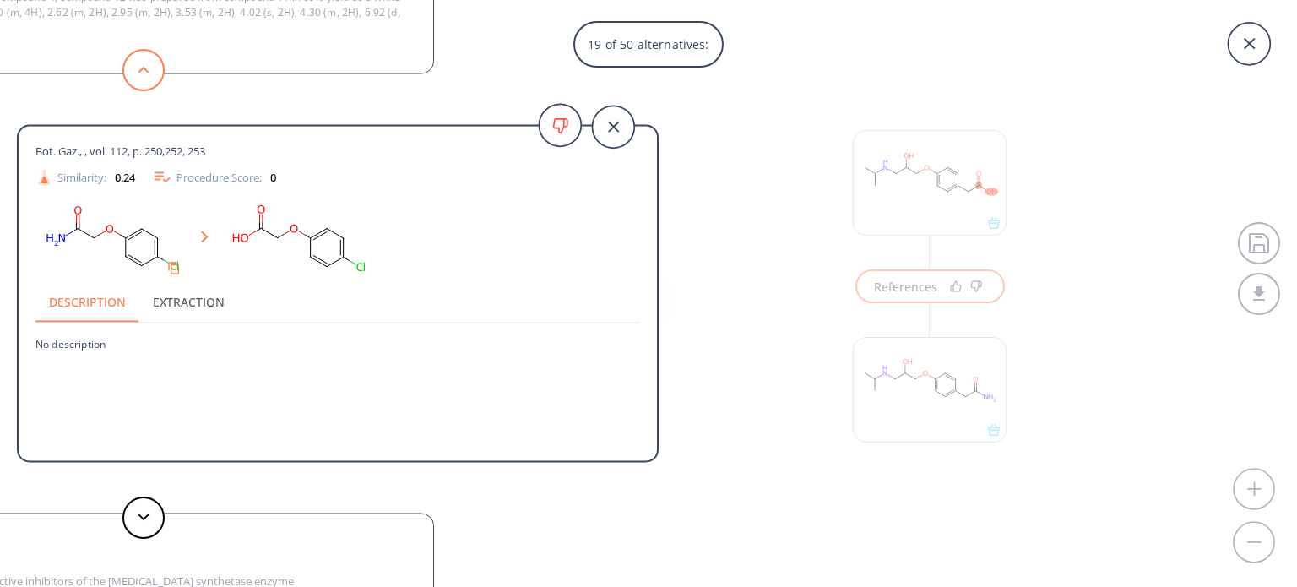
click at [149, 59] on button at bounding box center [143, 70] width 42 height 42
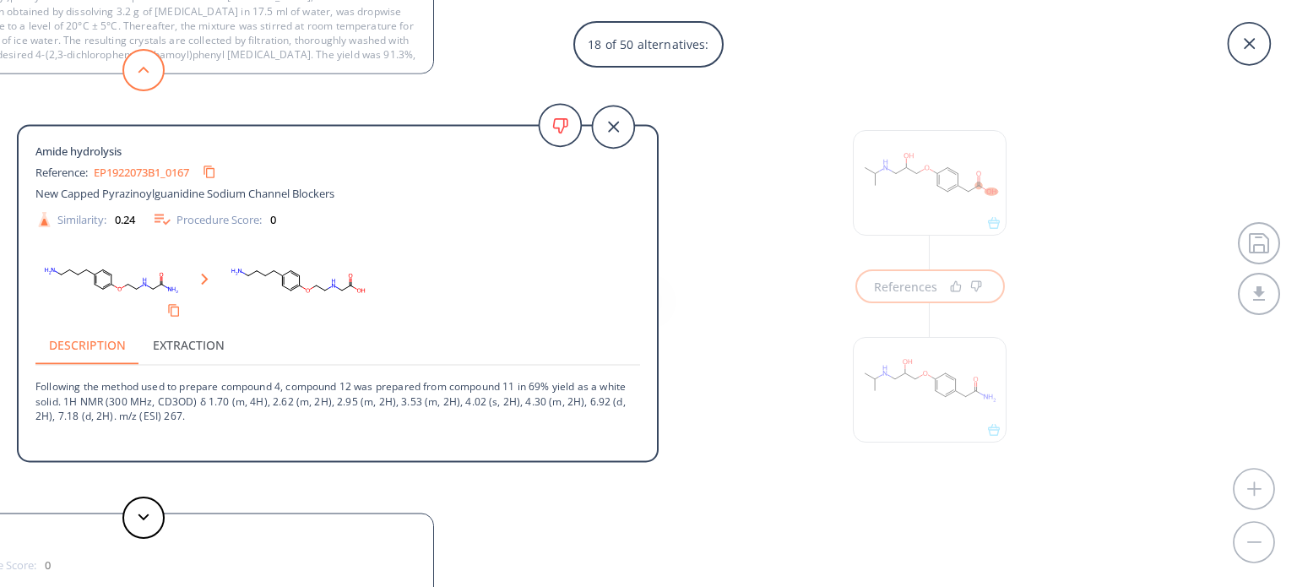
click at [149, 59] on button at bounding box center [143, 70] width 42 height 42
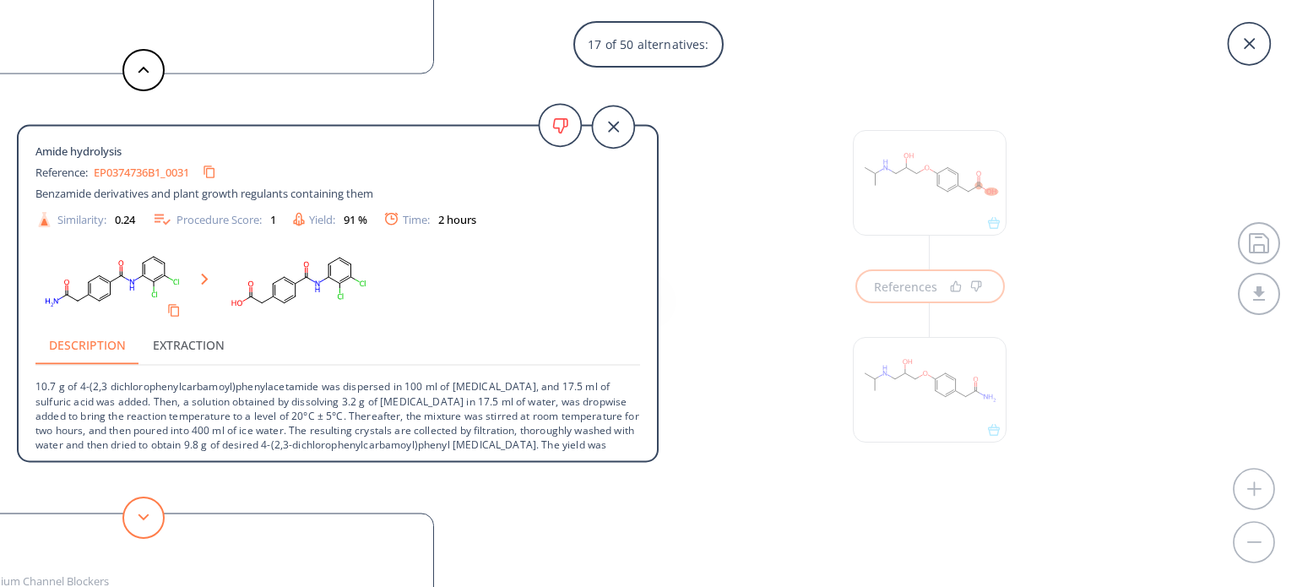
click at [138, 526] on button at bounding box center [143, 517] width 42 height 42
